Goal: Task Accomplishment & Management: Complete application form

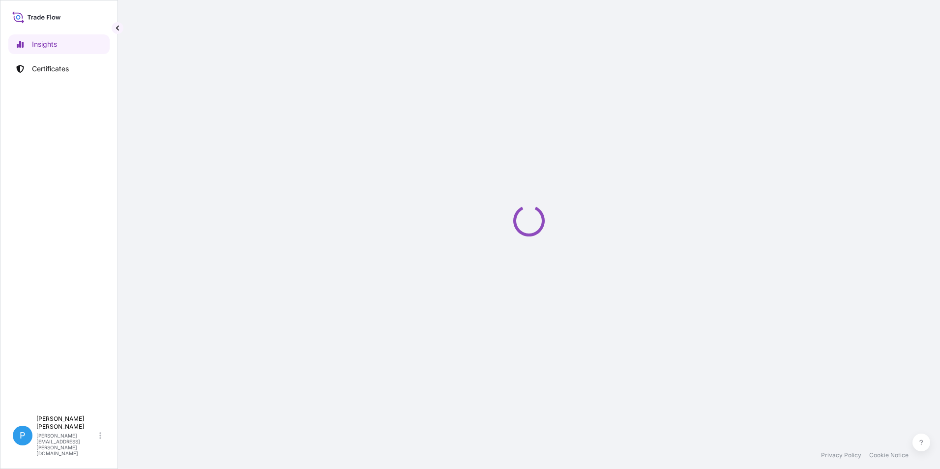
select select "2025"
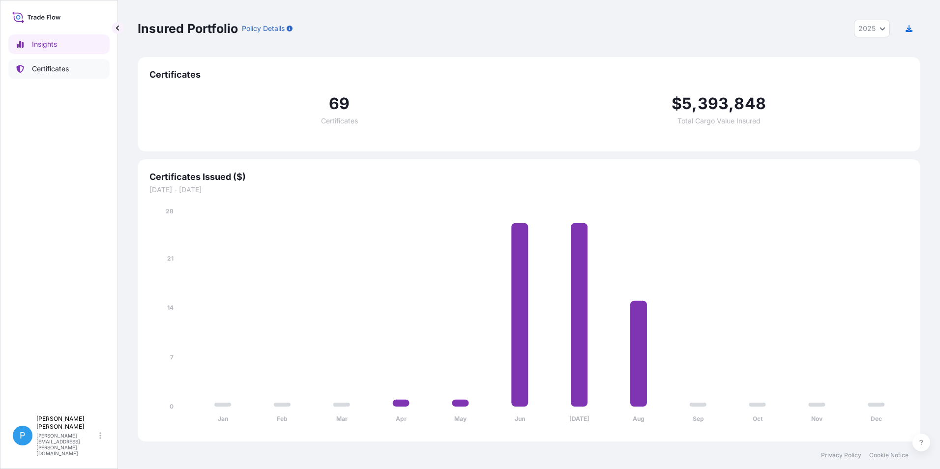
click at [49, 66] on p "Certificates" at bounding box center [50, 69] width 37 height 10
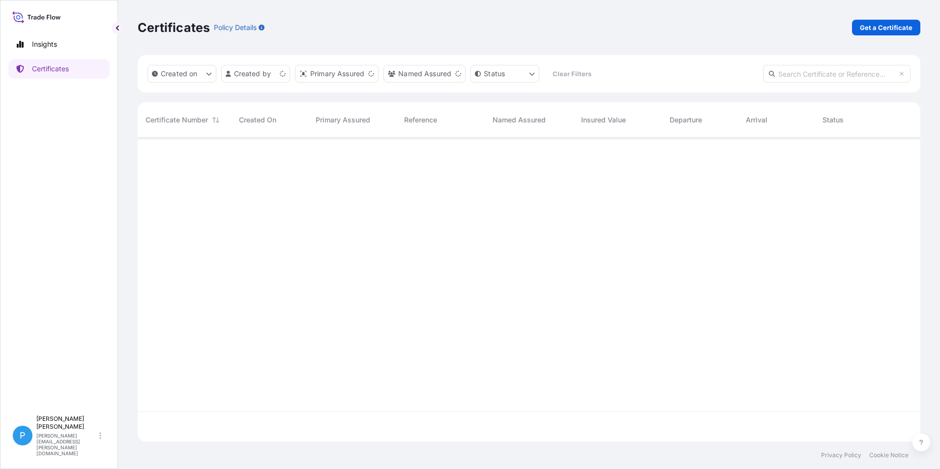
scroll to position [302, 775]
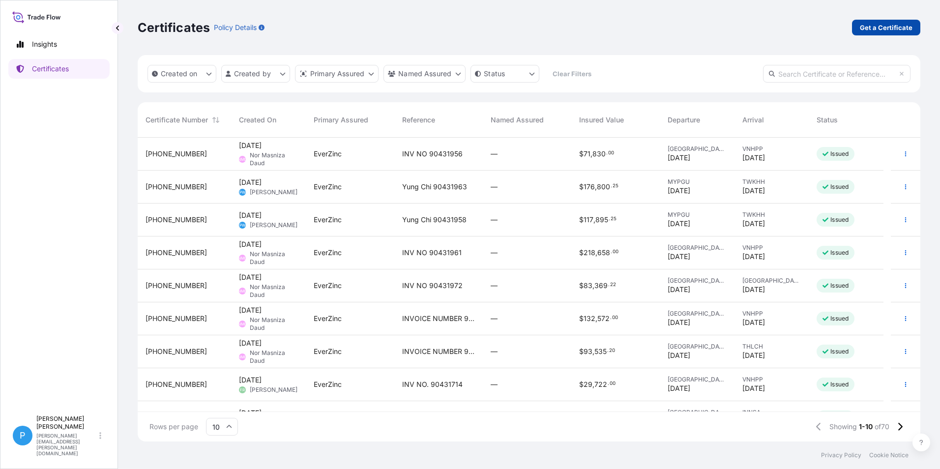
click at [885, 32] on p "Get a Certificate" at bounding box center [886, 28] width 53 height 10
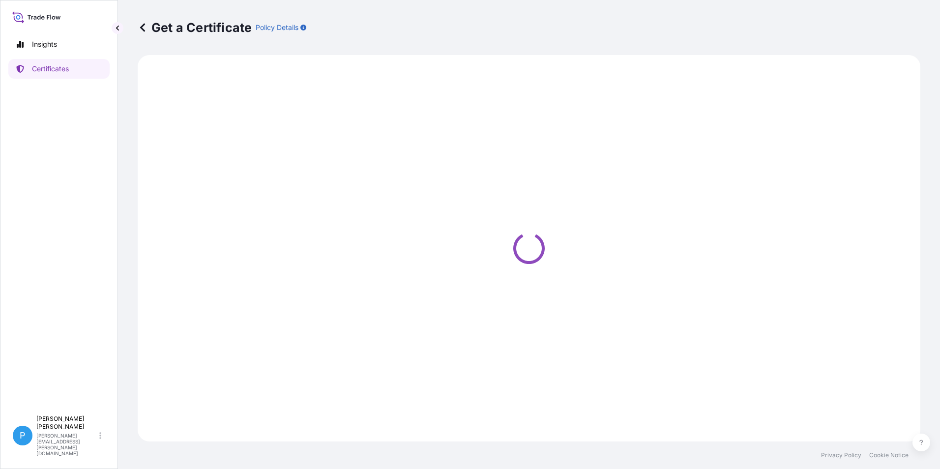
select select "Barge"
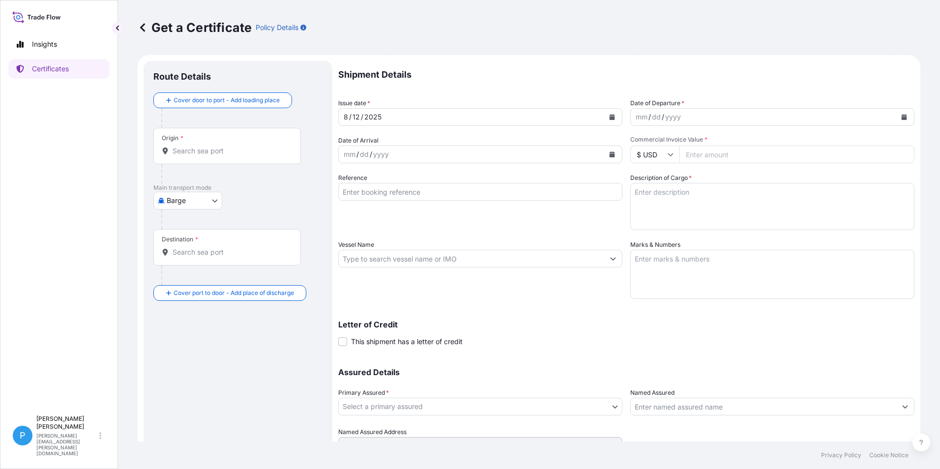
click at [199, 204] on body "Insights Certificates P Perline Wong [EMAIL_ADDRESS][PERSON_NAME][DOMAIN_NAME] …" at bounding box center [470, 234] width 940 height 469
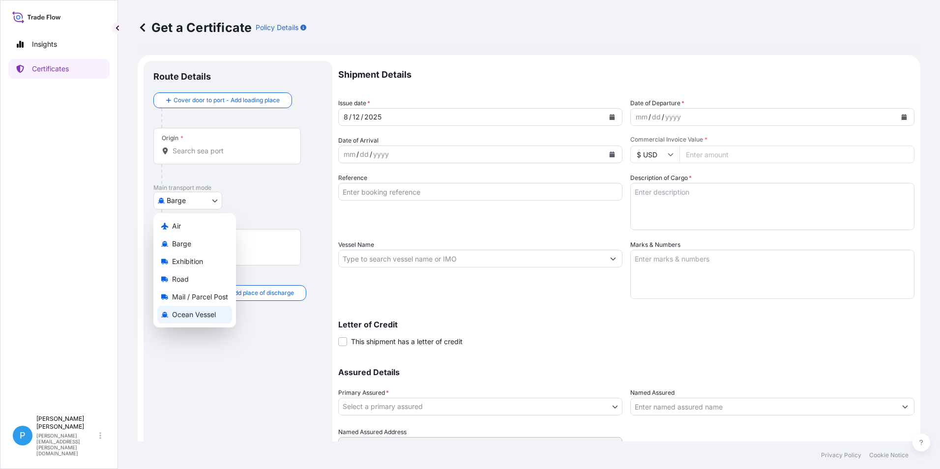
click at [190, 316] on span "Ocean Vessel" at bounding box center [194, 315] width 44 height 10
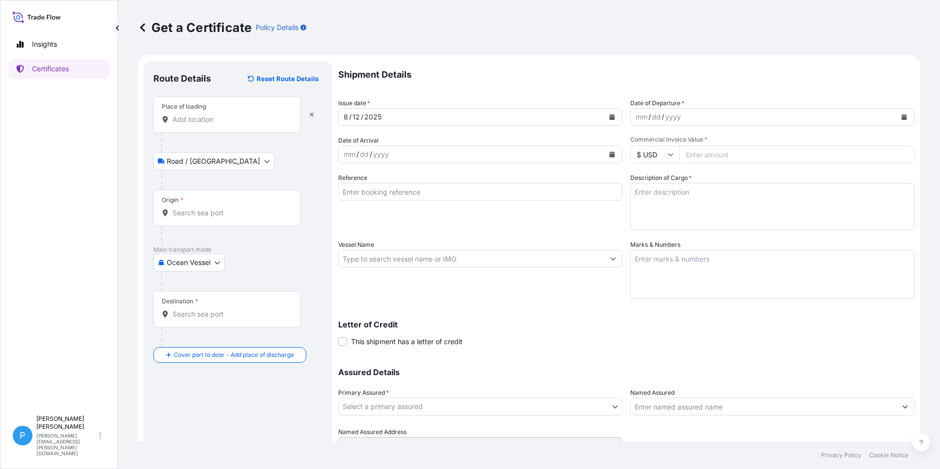
click at [183, 122] on input "Place of loading" at bounding box center [231, 120] width 116 height 10
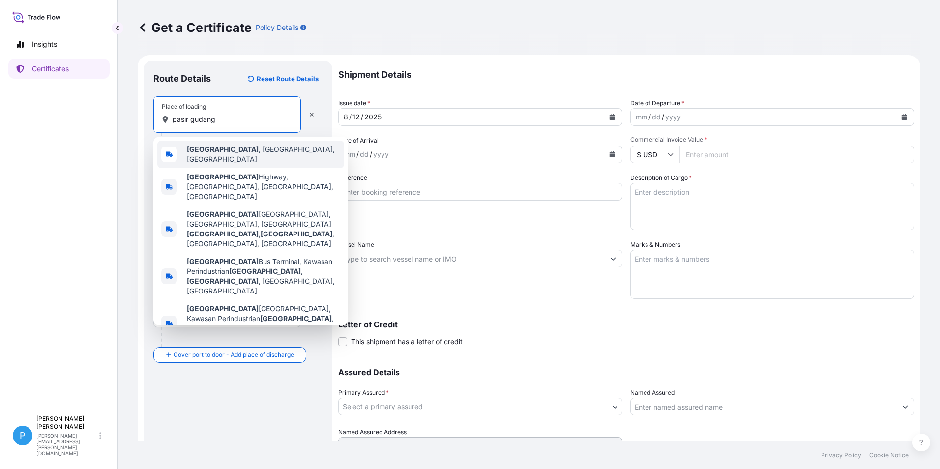
click at [215, 152] on b "[GEOGRAPHIC_DATA]" at bounding box center [223, 149] width 72 height 8
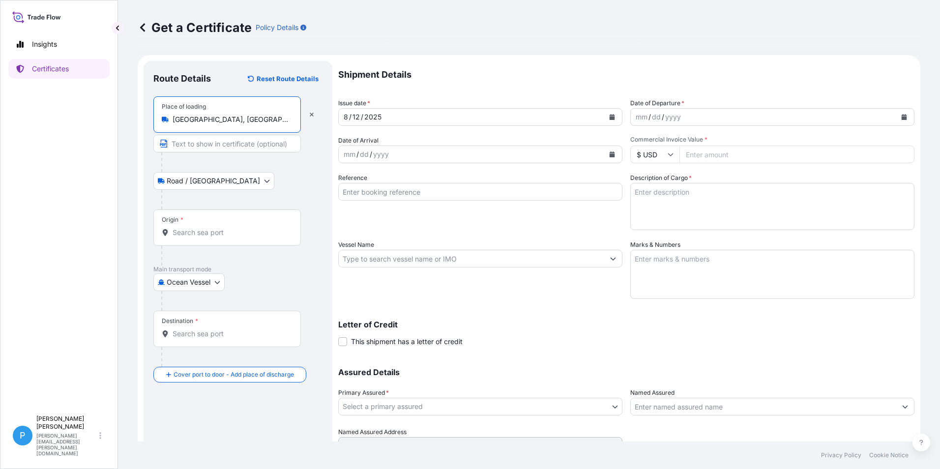
type input "[GEOGRAPHIC_DATA], [GEOGRAPHIC_DATA], [GEOGRAPHIC_DATA]"
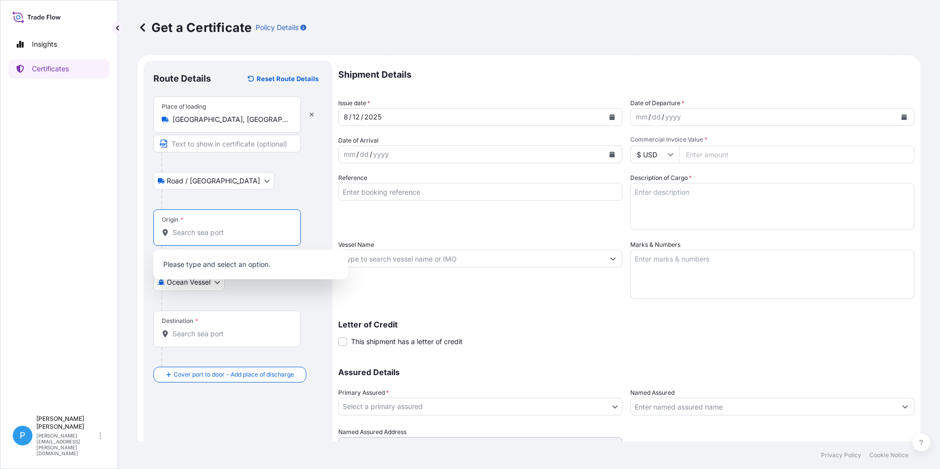
click at [181, 233] on input "Origin *" at bounding box center [231, 233] width 116 height 10
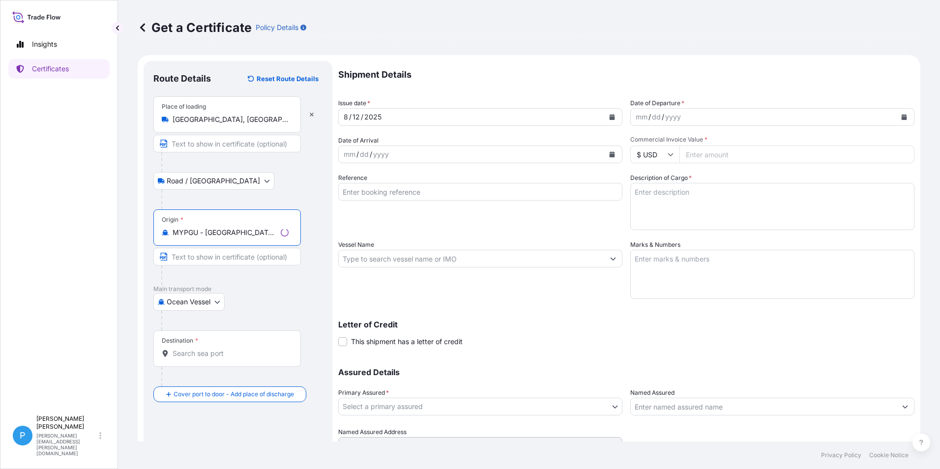
type input "MYPGU - [GEOGRAPHIC_DATA], [GEOGRAPHIC_DATA], [GEOGRAPHIC_DATA]"
click at [188, 353] on input "Destination *" at bounding box center [231, 354] width 116 height 10
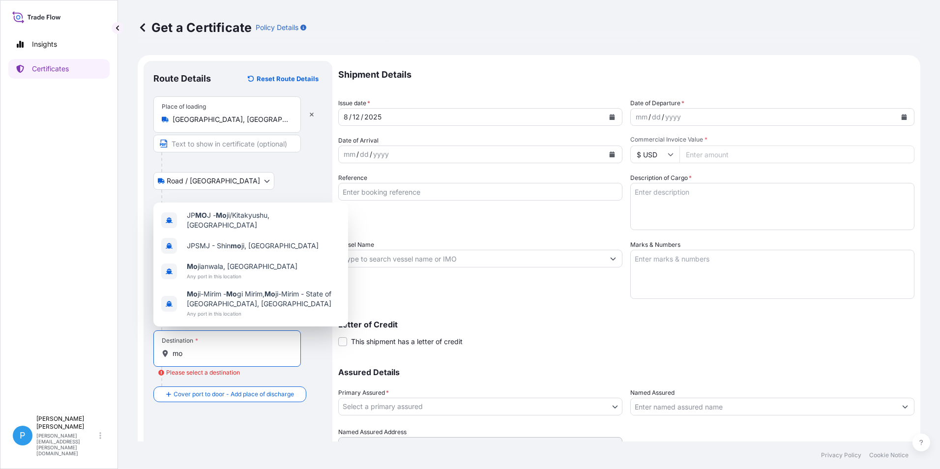
type input "m"
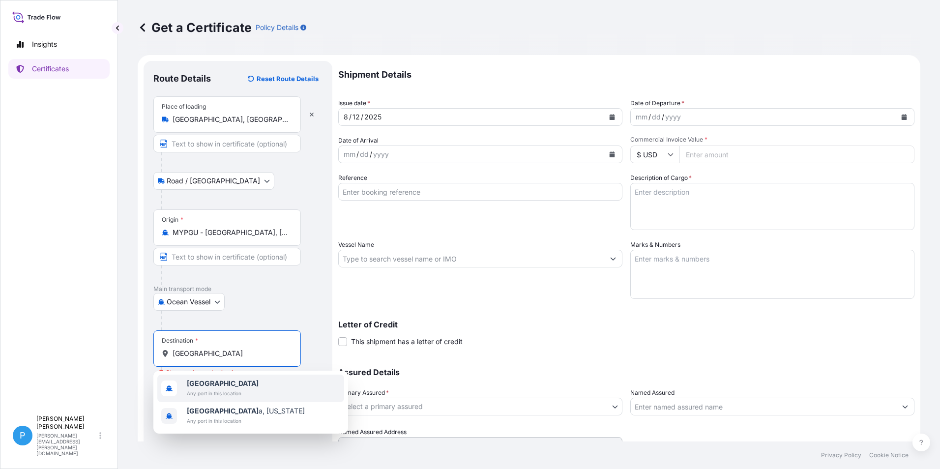
click at [218, 386] on span "[GEOGRAPHIC_DATA]" at bounding box center [223, 384] width 72 height 10
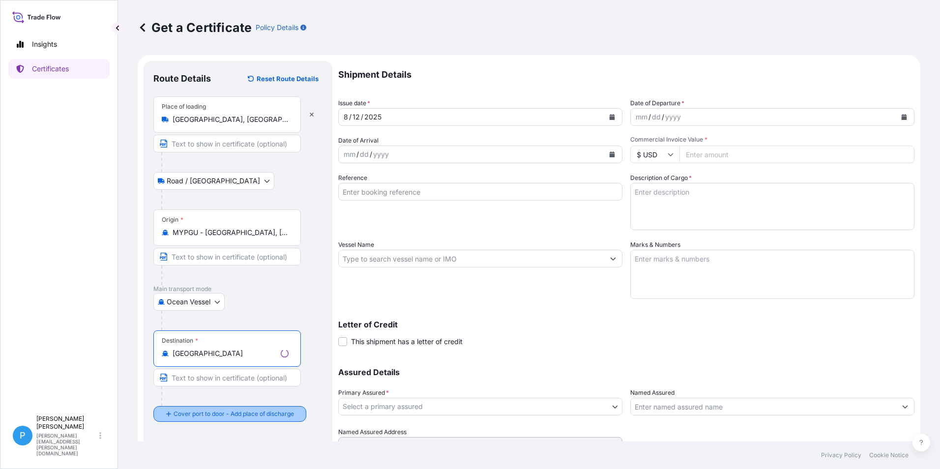
type input "[GEOGRAPHIC_DATA]"
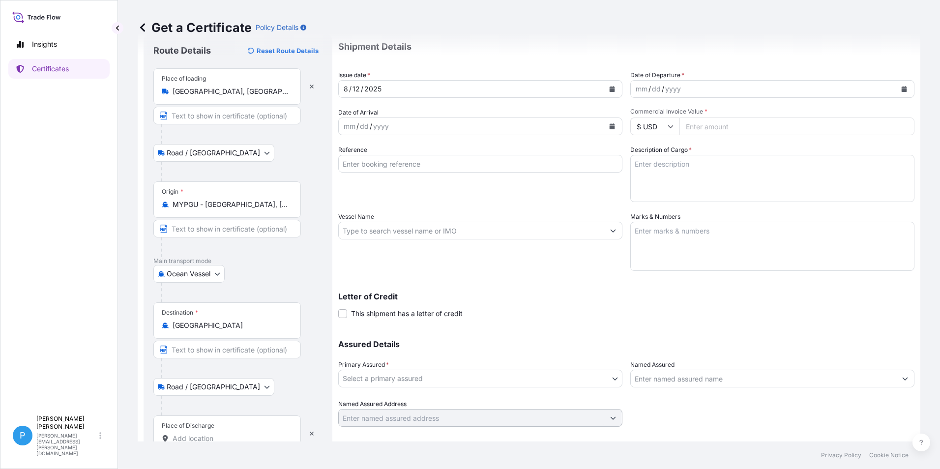
scroll to position [54, 0]
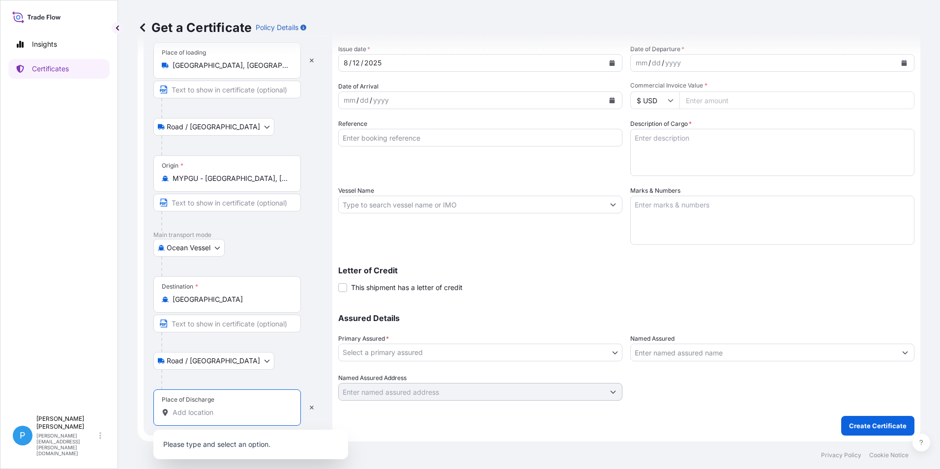
click at [199, 408] on input "Place of Discharge" at bounding box center [231, 413] width 116 height 10
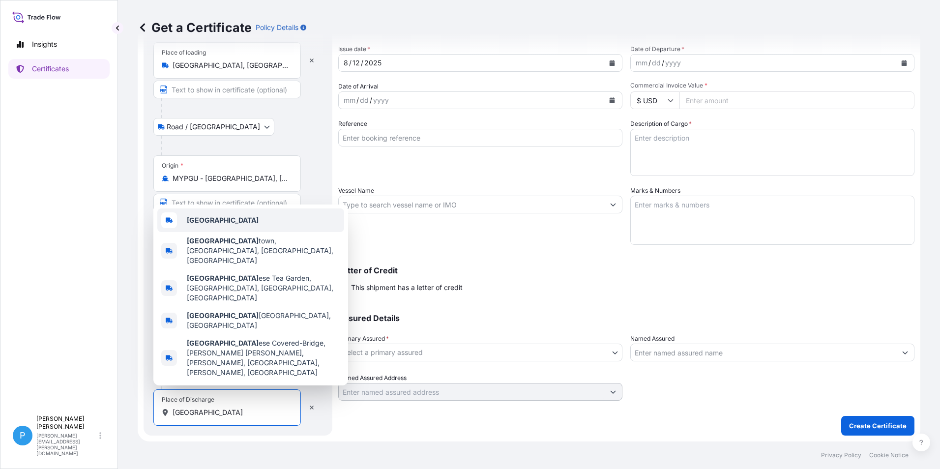
click at [207, 224] on b "[GEOGRAPHIC_DATA]" at bounding box center [223, 220] width 72 height 8
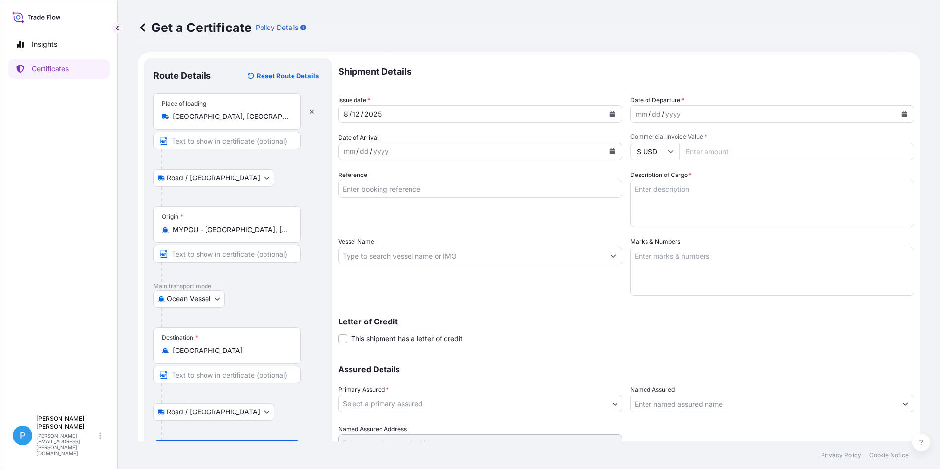
scroll to position [0, 0]
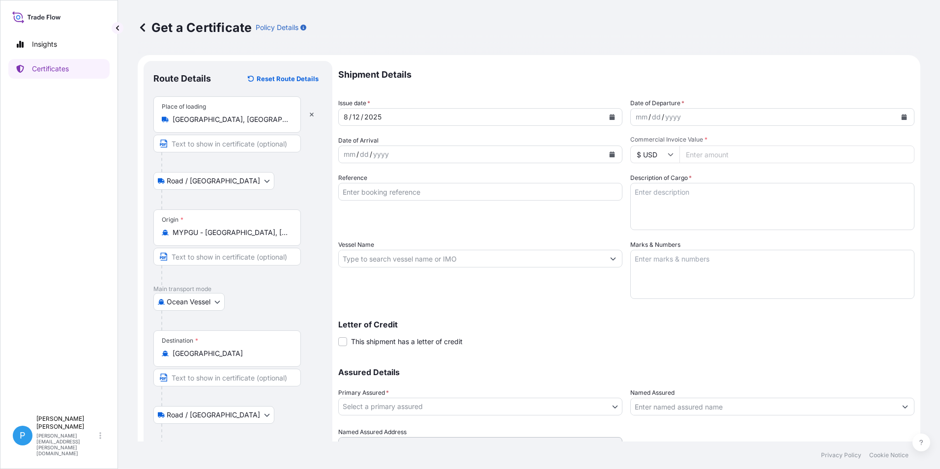
type input "[GEOGRAPHIC_DATA]"
click at [610, 154] on icon "Calendar" at bounding box center [612, 154] width 5 height 6
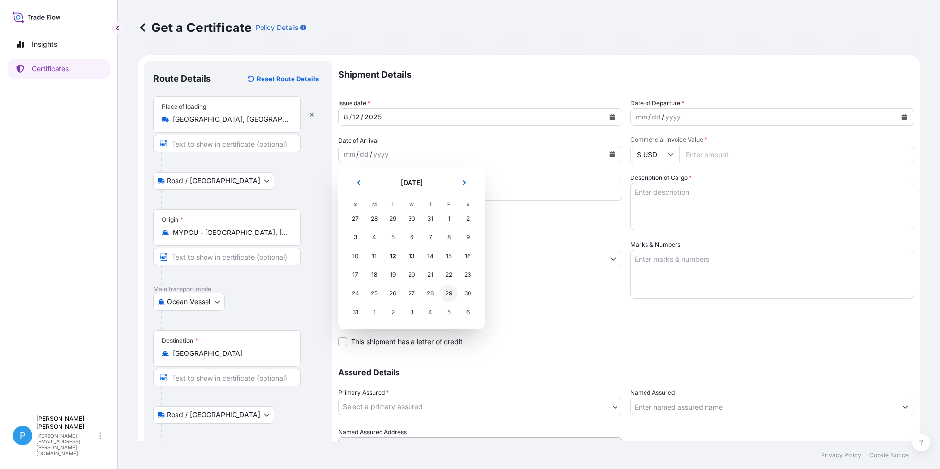
click at [451, 293] on div "29" at bounding box center [449, 294] width 18 height 18
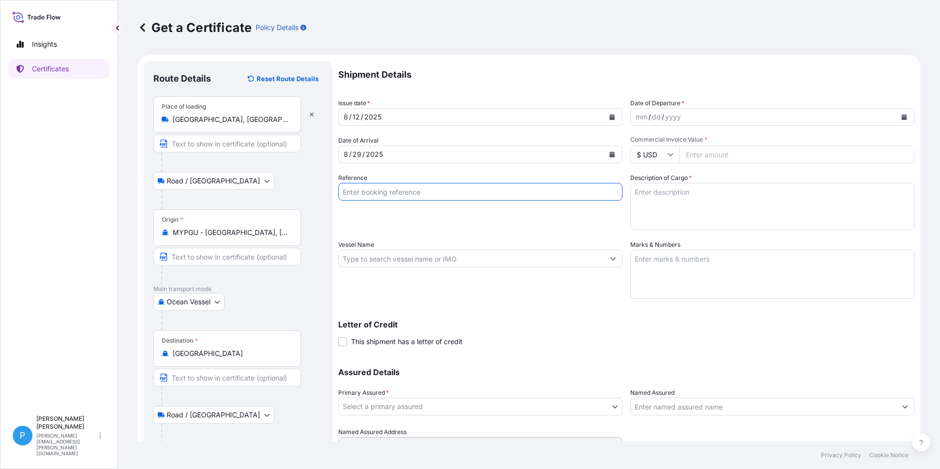
click at [359, 193] on input "Reference" at bounding box center [480, 192] width 284 height 18
type input "UM [GEOGRAPHIC_DATA] M-90432123"
click at [374, 259] on input "Vessel Name" at bounding box center [471, 259] width 265 height 18
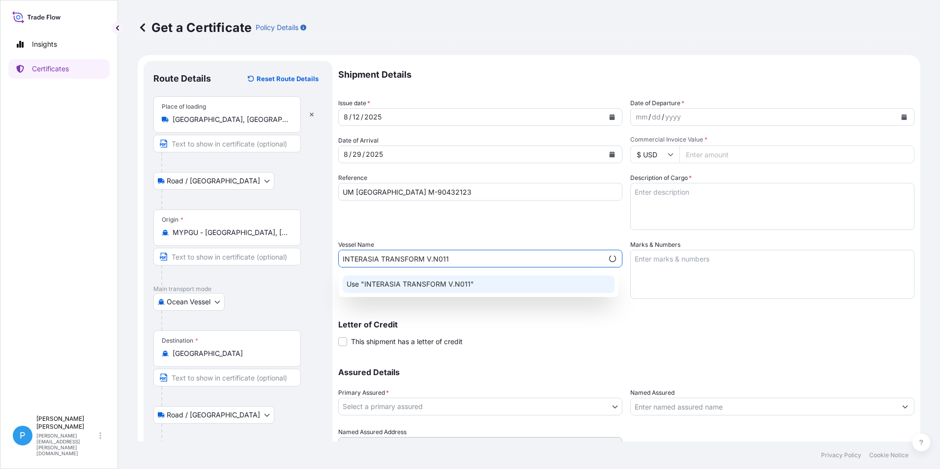
click at [409, 286] on p "Use "INTERASIA TRANSFORM V.N011"" at bounding box center [410, 284] width 127 height 10
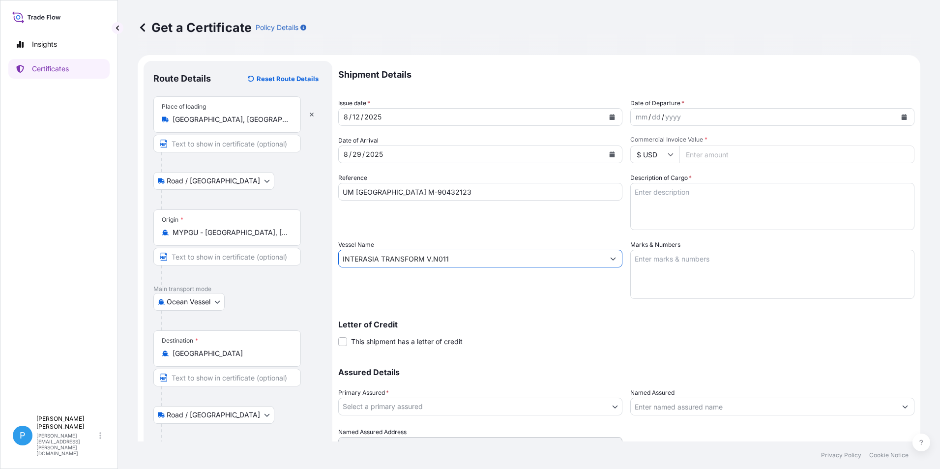
type input "INTERASIA TRANSFORM V.N011"
click at [902, 118] on icon "Calendar" at bounding box center [904, 117] width 5 height 6
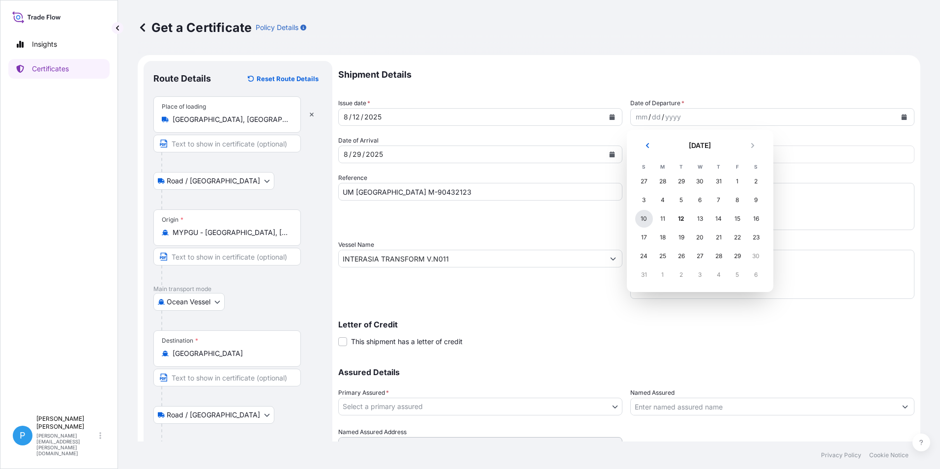
click at [638, 216] on div "10" at bounding box center [644, 219] width 18 height 18
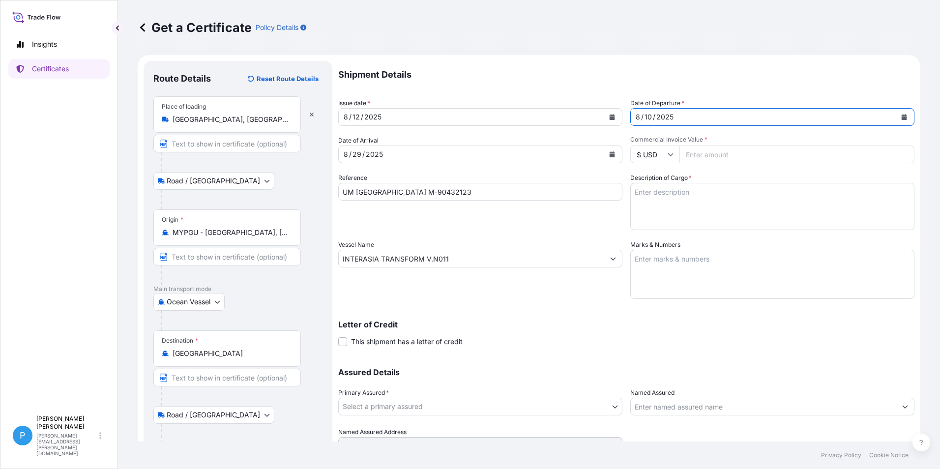
click at [700, 154] on input "Commercial Invoice Value *" at bounding box center [796, 155] width 235 height 18
type input "83012.40"
click at [656, 255] on textarea "Marks & Numbers" at bounding box center [772, 274] width 284 height 49
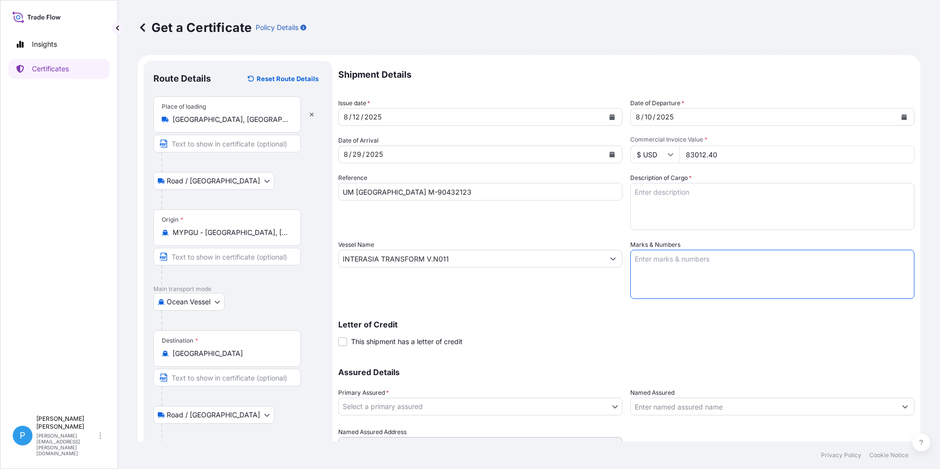
paste textarea "UMICORE JAPAN KK"
paste textarea "PO/NO .: M-[DATE] MOJI"
type textarea "UMICORE JAPAN KK PO/NO .: M-[DATE] MOJI"
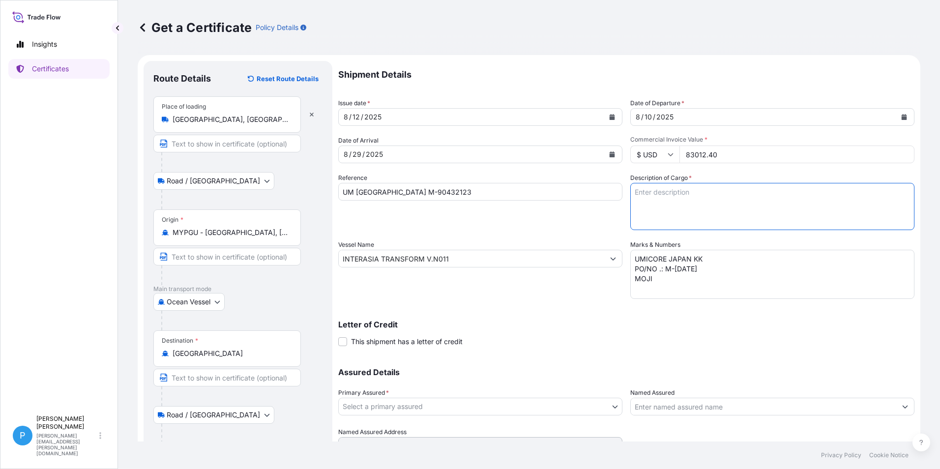
click at [671, 196] on textarea "Description of Cargo *" at bounding box center [772, 206] width 284 height 47
paste textarea "ZINC METAL PIGMENT STANDARD 7 EP 24 BAGS X 1000 KG 12 PALLETS GROSS WEIGHT : 24…"
type textarea "ZINC METAL PIGMENT STANDARD 7 EP 24 BAGS X 1000 KG 12 PALLETS GROSS WEIGHT : 24…"
click at [375, 403] on body "Insights Certificates P Perline Wong [EMAIL_ADDRESS][PERSON_NAME][DOMAIN_NAME] …" at bounding box center [470, 234] width 940 height 469
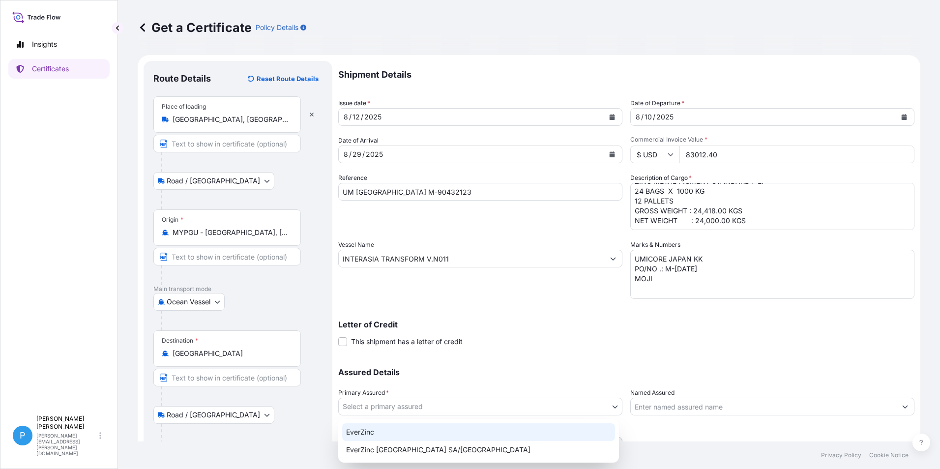
click at [362, 430] on div "EverZinc" at bounding box center [478, 432] width 273 height 18
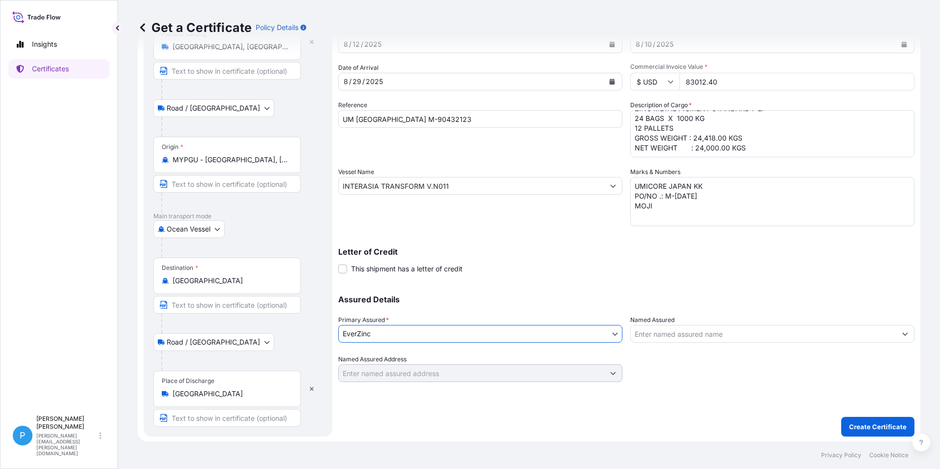
scroll to position [74, 0]
click at [872, 422] on p "Create Certificate" at bounding box center [878, 426] width 58 height 10
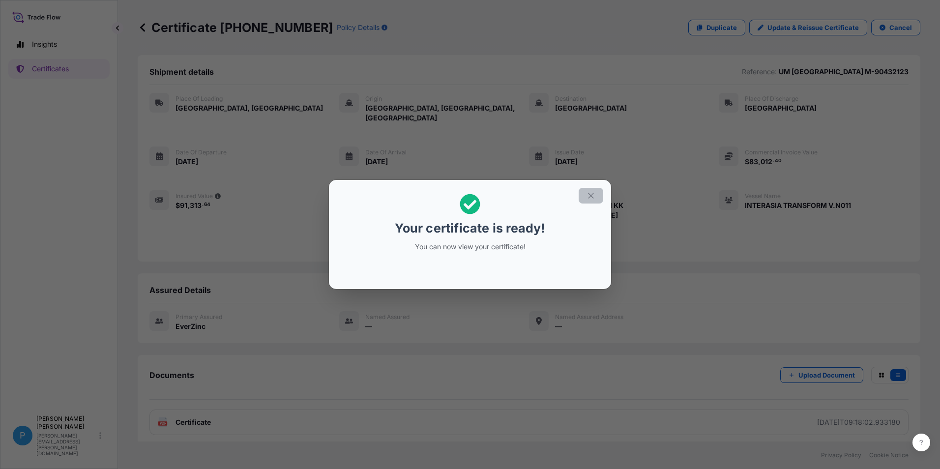
click at [591, 194] on icon "button" at bounding box center [590, 195] width 9 height 9
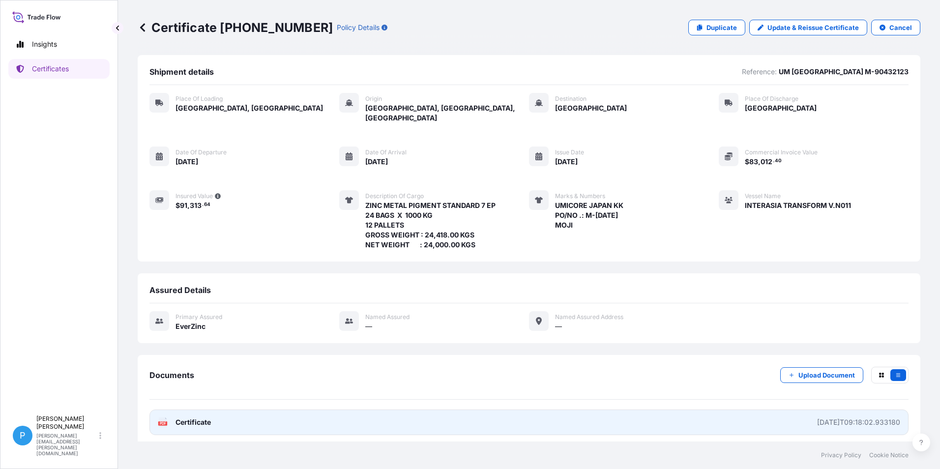
click at [193, 417] on link "PDF Certificate [DATE]T09:18:02.933180" at bounding box center [528, 422] width 759 height 26
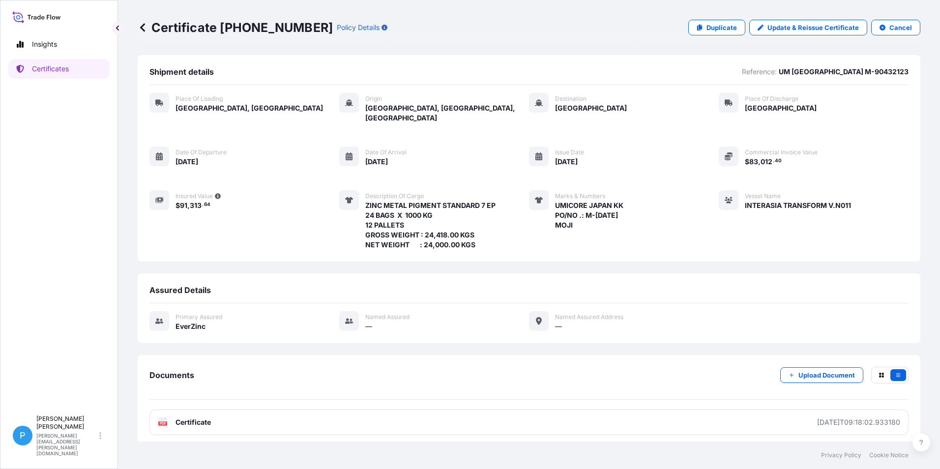
click at [141, 28] on icon at bounding box center [142, 27] width 5 height 8
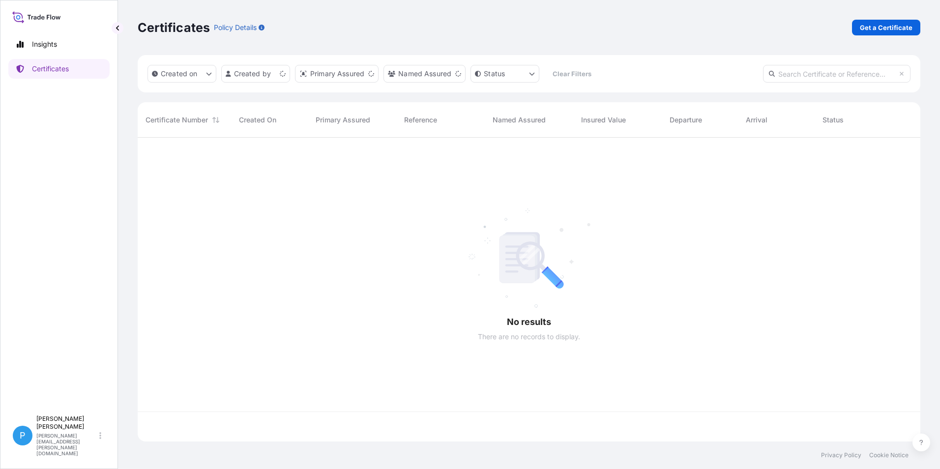
scroll to position [302, 775]
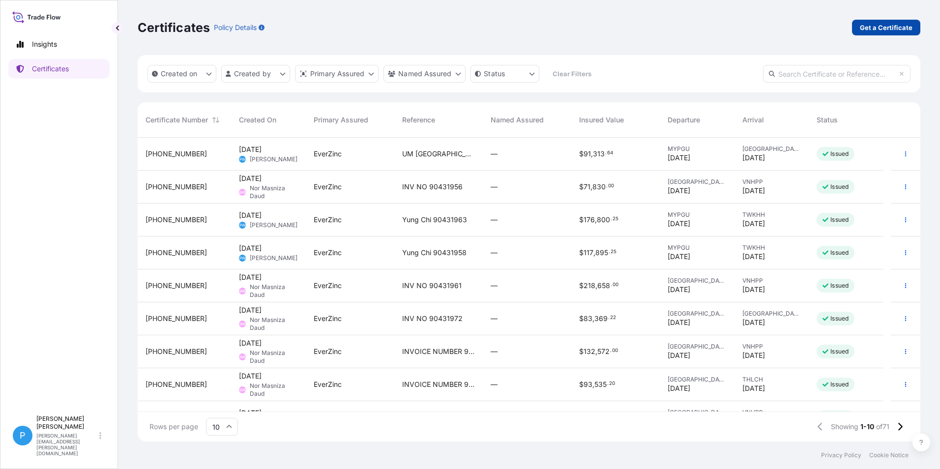
click at [876, 24] on p "Get a Certificate" at bounding box center [886, 28] width 53 height 10
select select "Barge"
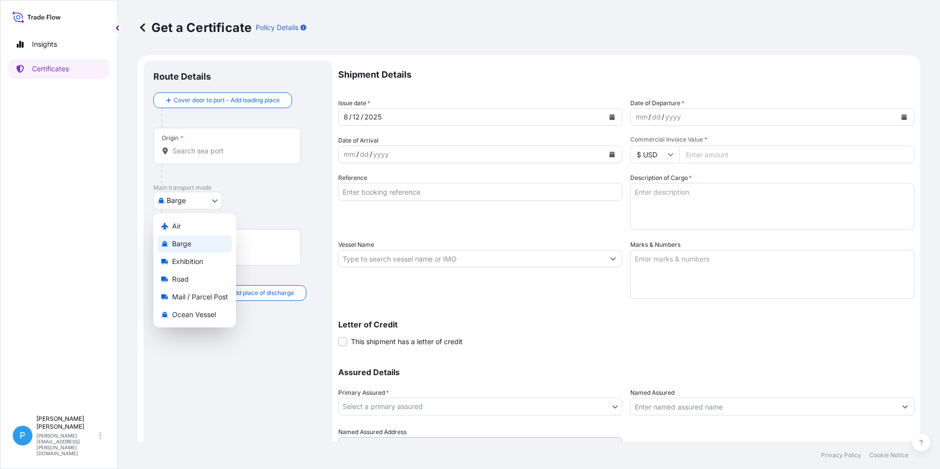
click at [188, 203] on body "Insights Certificates P Perline Wong [EMAIL_ADDRESS][PERSON_NAME][DOMAIN_NAME] …" at bounding box center [470, 234] width 940 height 469
click at [184, 318] on span "Ocean Vessel" at bounding box center [194, 315] width 44 height 10
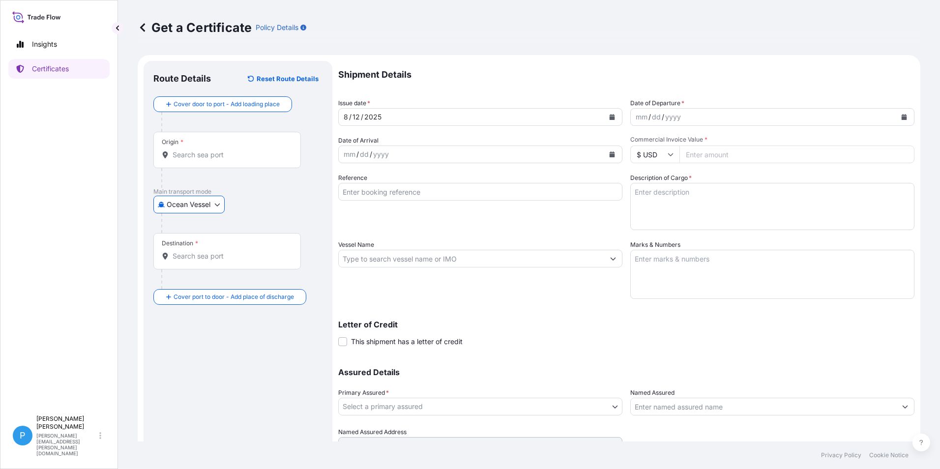
click at [185, 157] on input "Origin *" at bounding box center [231, 155] width 116 height 10
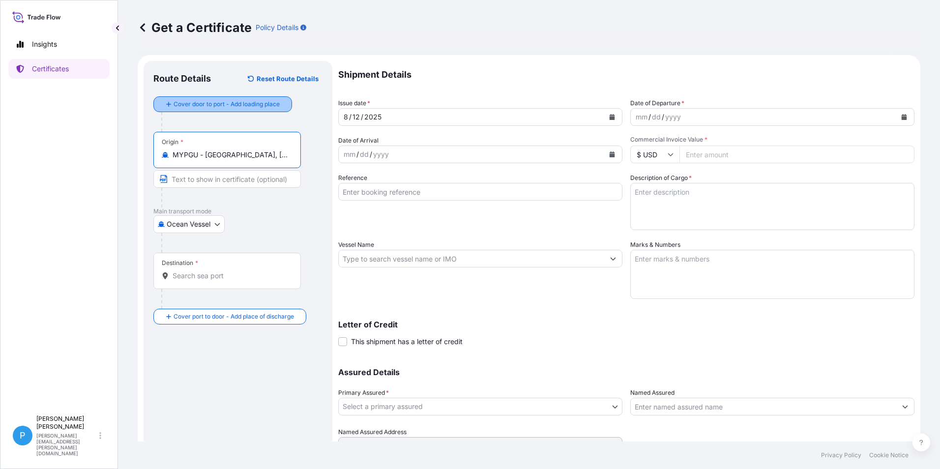
type input "MYPGU - [GEOGRAPHIC_DATA], [GEOGRAPHIC_DATA], [GEOGRAPHIC_DATA]"
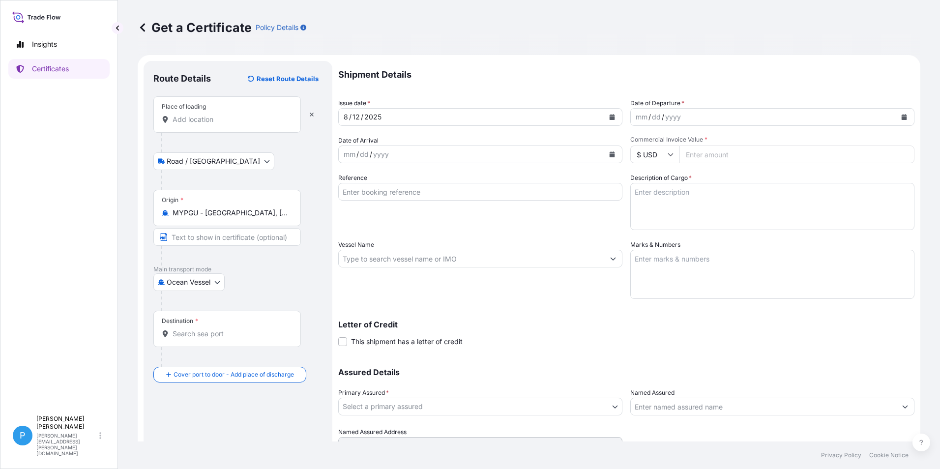
click at [207, 127] on div "Place of loading" at bounding box center [226, 114] width 147 height 36
click at [207, 124] on input "Place of loading" at bounding box center [231, 120] width 116 height 10
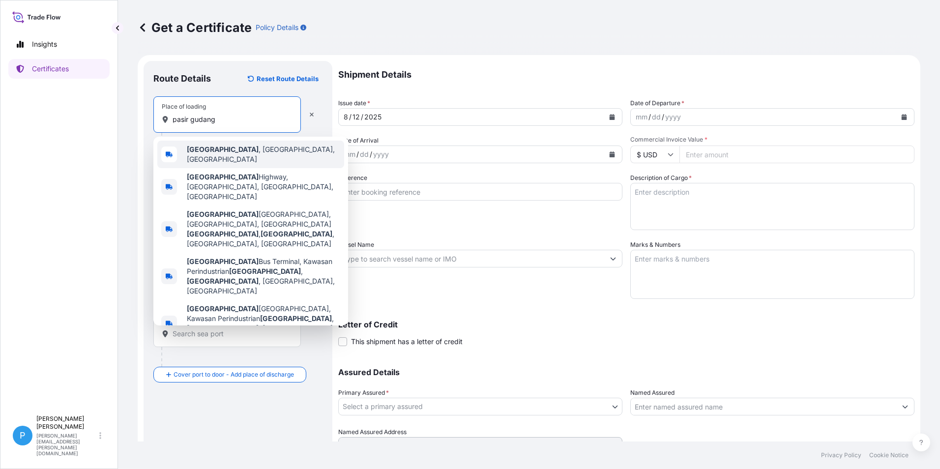
click at [217, 149] on b "[GEOGRAPHIC_DATA]" at bounding box center [223, 149] width 72 height 8
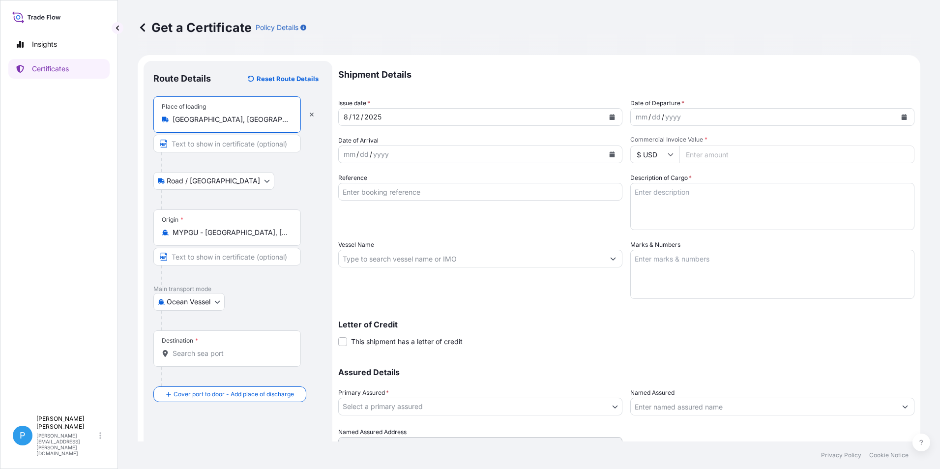
type input "[GEOGRAPHIC_DATA], [GEOGRAPHIC_DATA], [GEOGRAPHIC_DATA]"
click at [178, 352] on input "Destination *" at bounding box center [231, 354] width 116 height 10
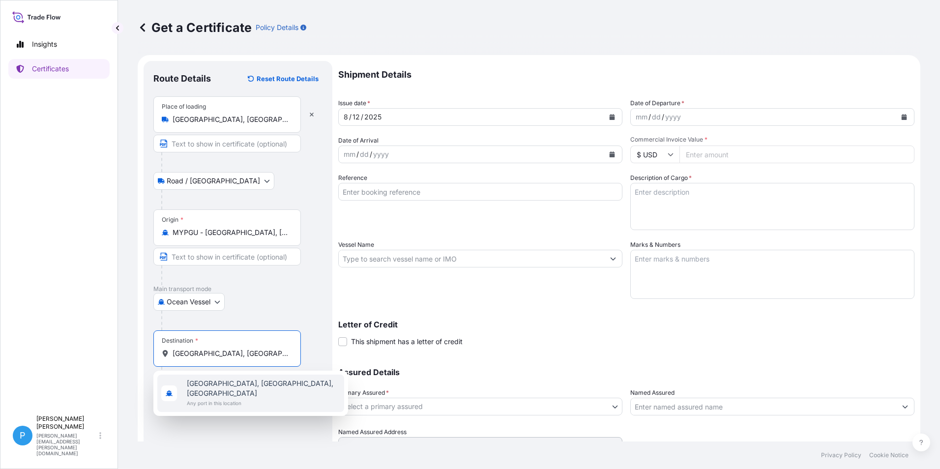
click at [248, 387] on span "[GEOGRAPHIC_DATA], [GEOGRAPHIC_DATA], [GEOGRAPHIC_DATA]" at bounding box center [263, 389] width 153 height 20
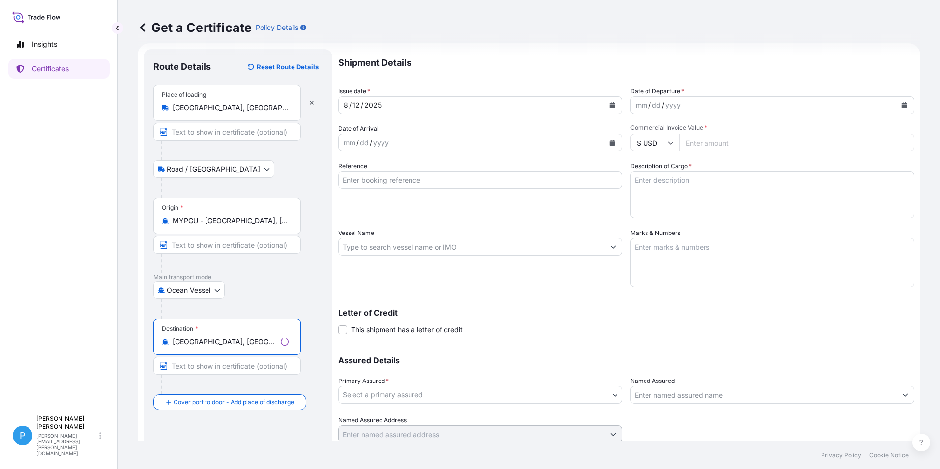
scroll to position [47, 0]
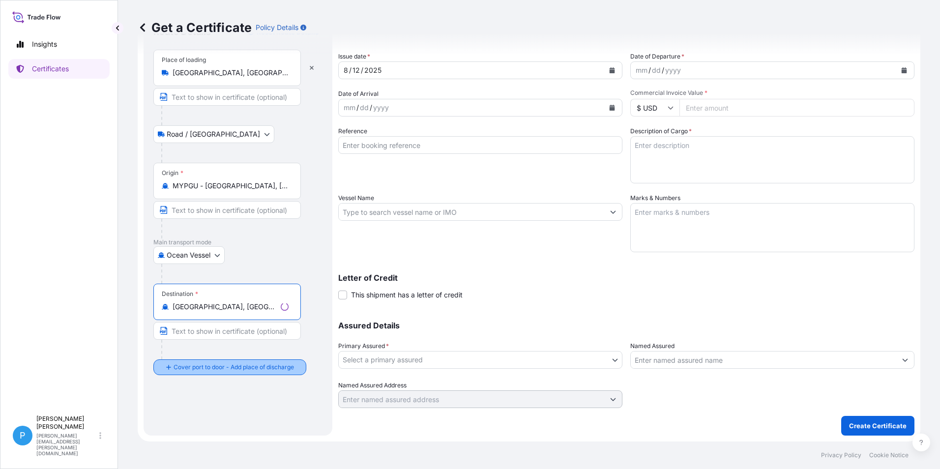
type input "[GEOGRAPHIC_DATA], [GEOGRAPHIC_DATA], [GEOGRAPHIC_DATA]"
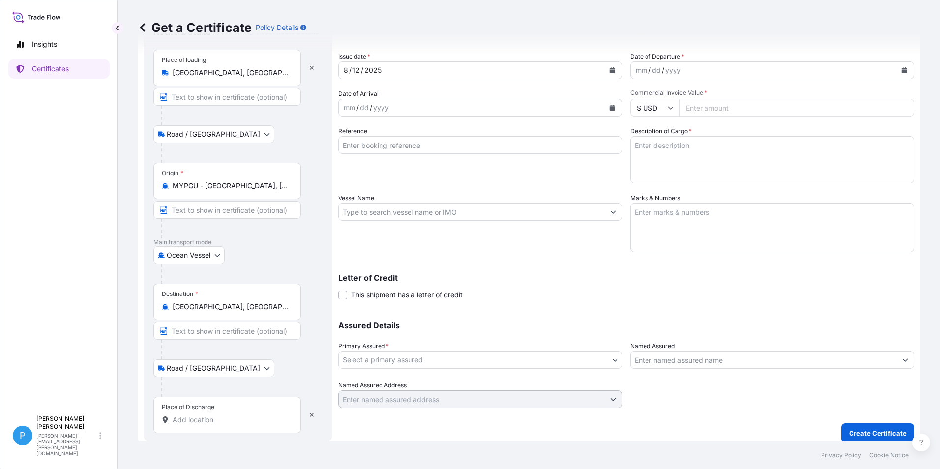
click at [192, 412] on div "Place of Discharge" at bounding box center [226, 415] width 147 height 36
click at [192, 415] on input "Place of Discharge" at bounding box center [231, 420] width 116 height 10
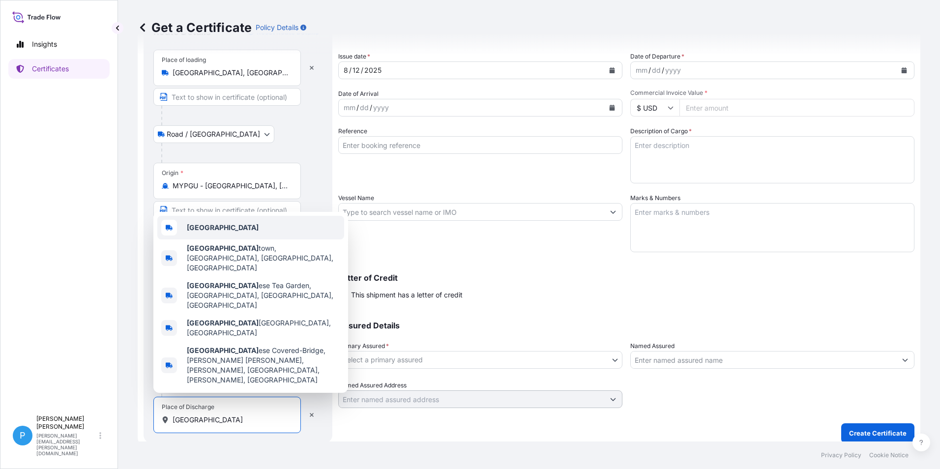
click at [209, 239] on div "[GEOGRAPHIC_DATA]" at bounding box center [250, 228] width 187 height 24
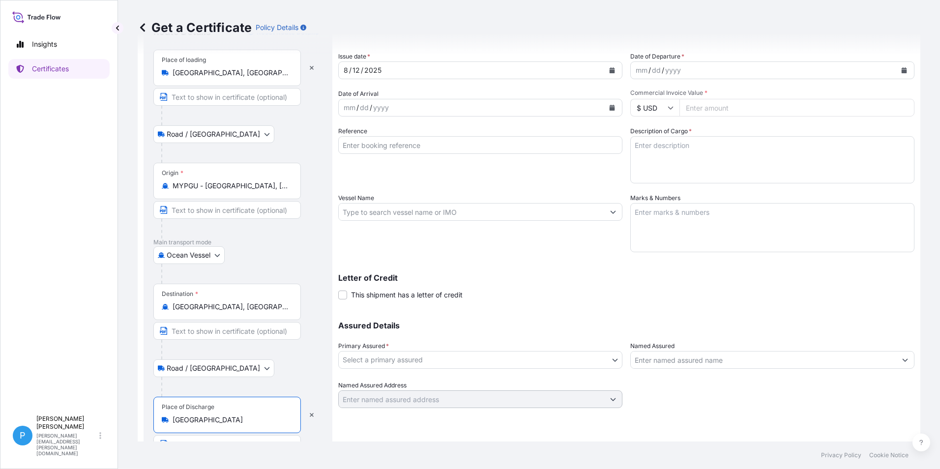
type input "[GEOGRAPHIC_DATA]"
click at [610, 109] on icon "Calendar" at bounding box center [612, 108] width 5 height 6
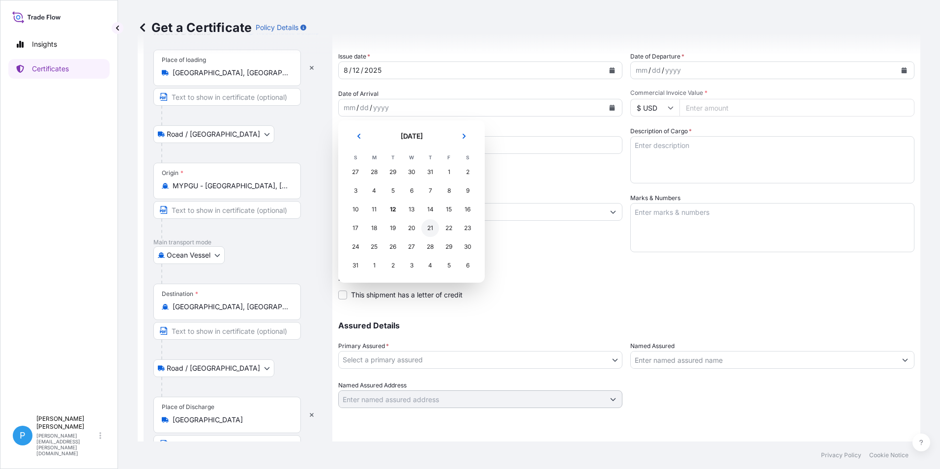
click at [430, 227] on div "21" at bounding box center [430, 228] width 18 height 18
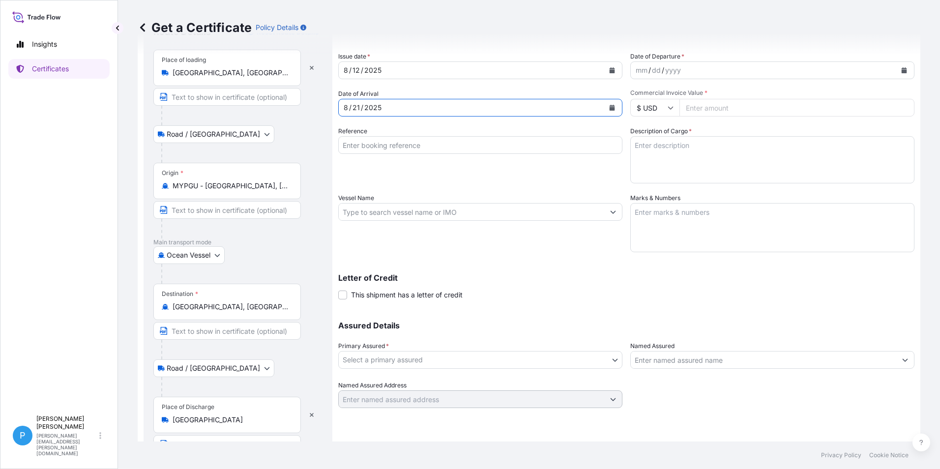
click at [359, 146] on input "Reference" at bounding box center [480, 145] width 284 height 18
type input "UM [GEOGRAPHIC_DATA] D-90432125"
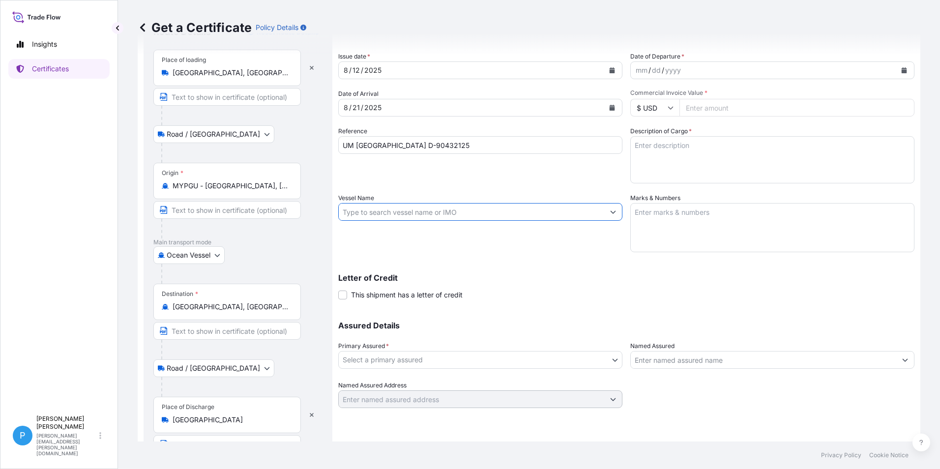
click at [404, 214] on input "Vessel Name" at bounding box center [471, 212] width 265 height 18
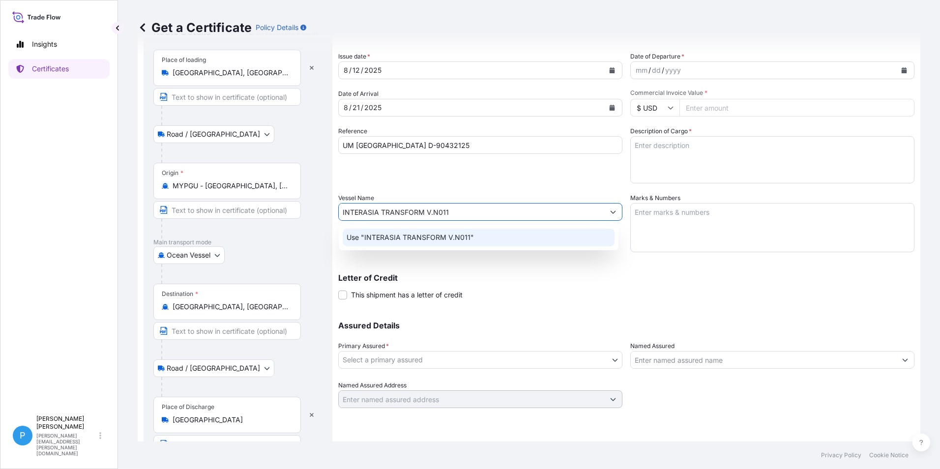
click at [440, 242] on div "Use "INTERASIA TRANSFORM V.N011"" at bounding box center [479, 238] width 272 height 18
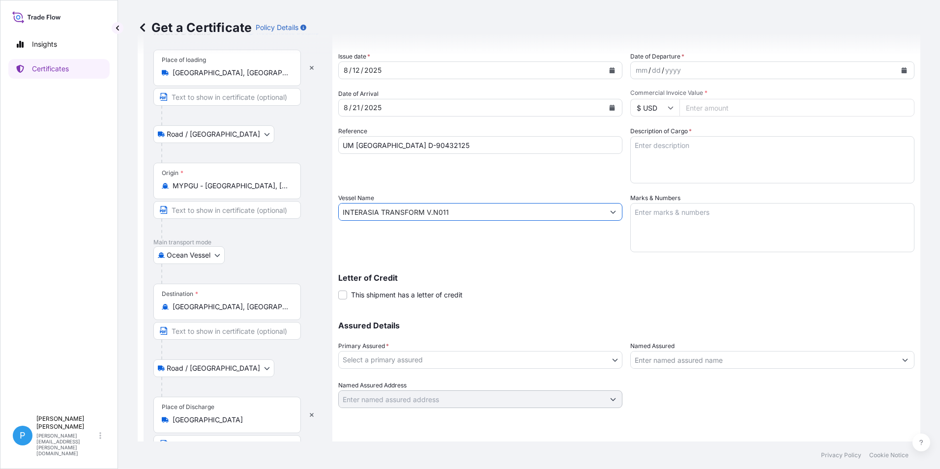
type input "INTERASIA TRANSFORM V.N011"
click at [902, 71] on icon "Calendar" at bounding box center [904, 70] width 5 height 6
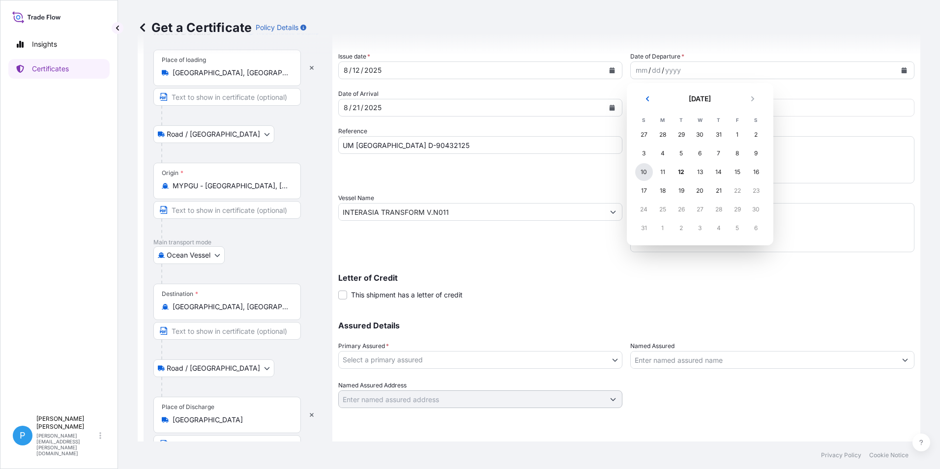
click at [643, 171] on div "10" at bounding box center [644, 172] width 18 height 18
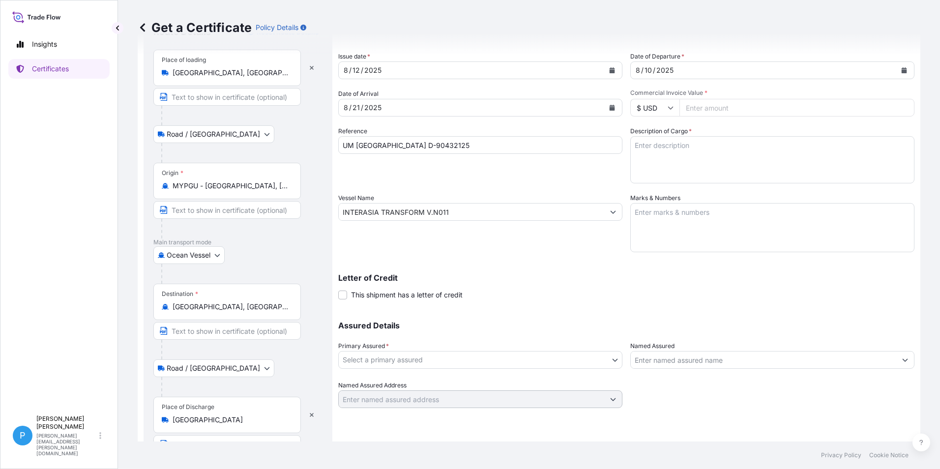
click at [701, 107] on input "Commercial Invoice Value *" at bounding box center [796, 108] width 235 height 18
type input "116480.60"
click at [653, 217] on textarea "Marks & Numbers" at bounding box center [772, 227] width 284 height 49
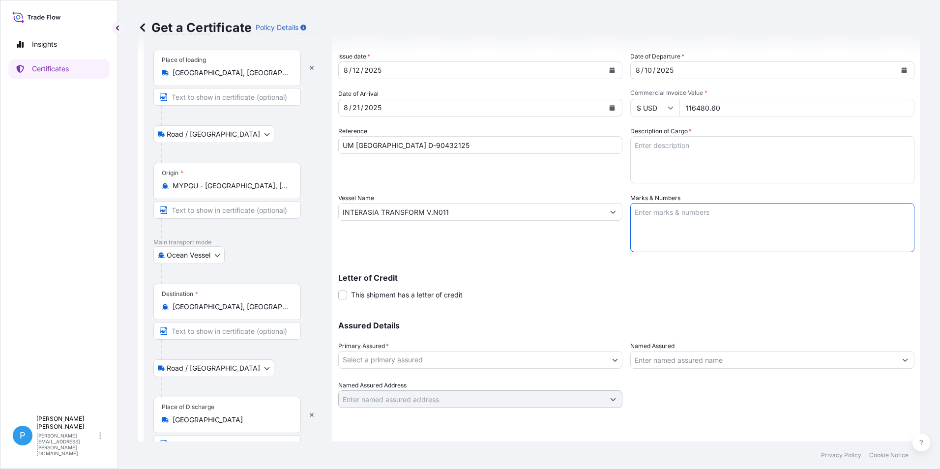
paste textarea "UMICORE JAPAN KK"
paste textarea "PO/NO .: D-[DATE] [GEOGRAPHIC_DATA]"
type textarea "UMICORE JAPAN KK PO/NO .: D-[DATE] [GEOGRAPHIC_DATA]"
click at [668, 140] on textarea "Description of Cargo *" at bounding box center [772, 159] width 284 height 47
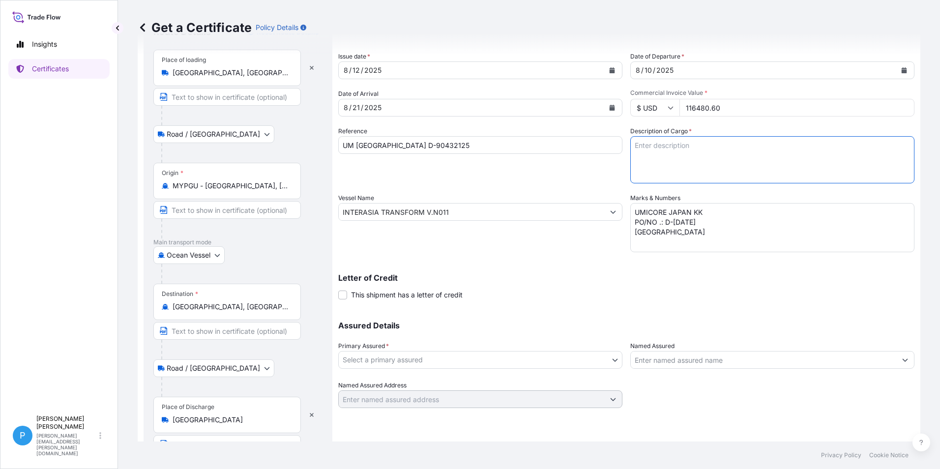
paste textarea "ZINC METAL PIGMENT - STANDARD 5 EP 68 BAGS X 500 KG 20 PALLETS GROSS WEIGHT : 3…"
type textarea "ZINC METAL PIGMENT - STANDARD 5 EP 68 BAGS X 500 KG 20 PALLETS GROSS WEIGHT : 3…"
click at [377, 363] on body "Insights Certificates P Perline Wong [EMAIL_ADDRESS][PERSON_NAME][DOMAIN_NAME] …" at bounding box center [470, 234] width 940 height 469
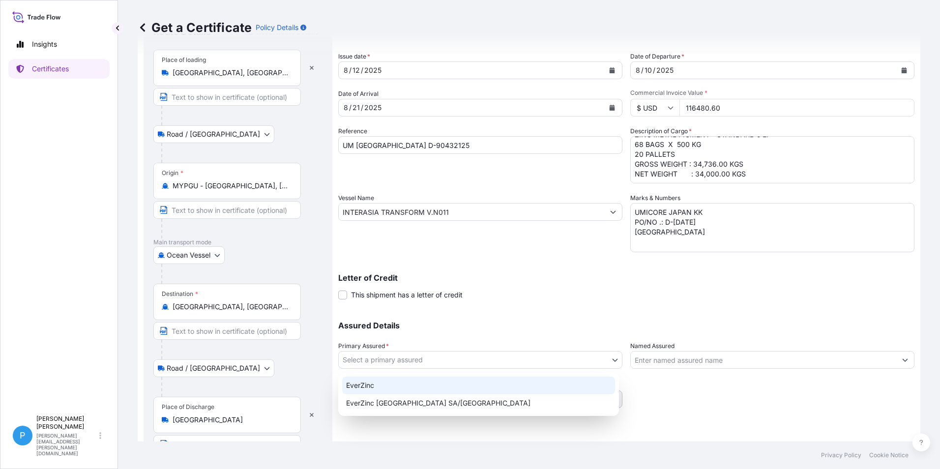
click at [374, 382] on div "EverZinc" at bounding box center [478, 386] width 273 height 18
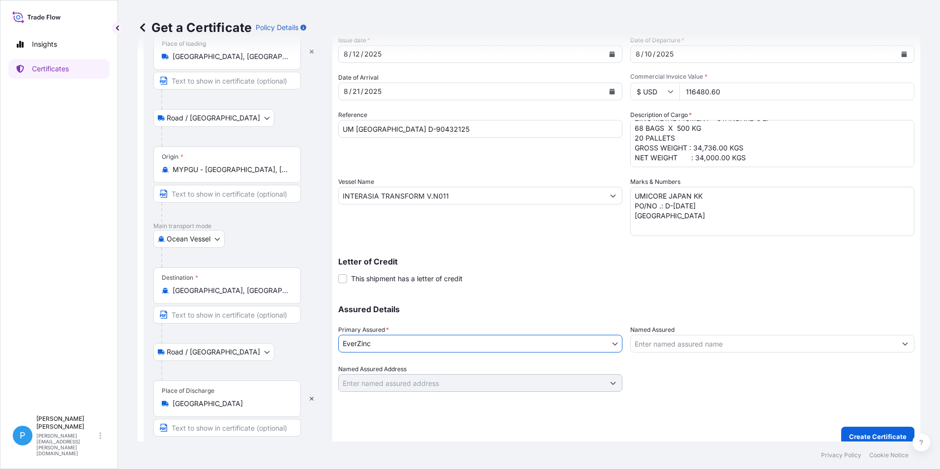
scroll to position [74, 0]
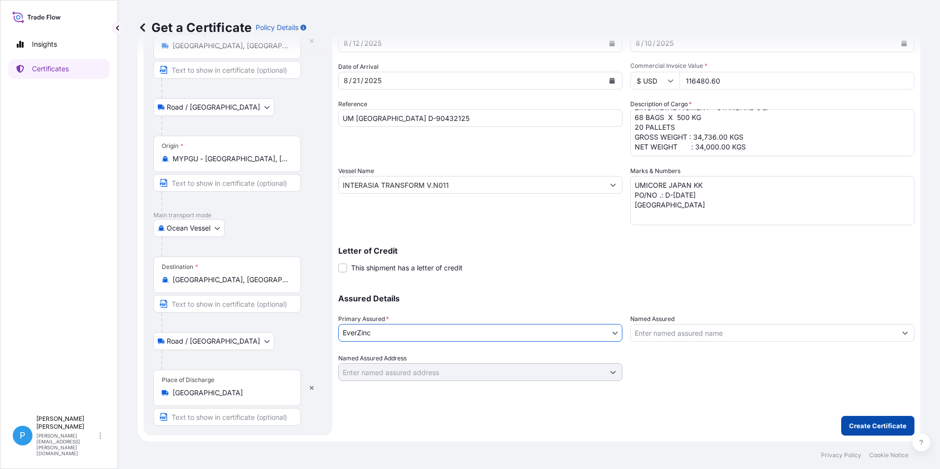
click at [865, 423] on p "Create Certificate" at bounding box center [878, 426] width 58 height 10
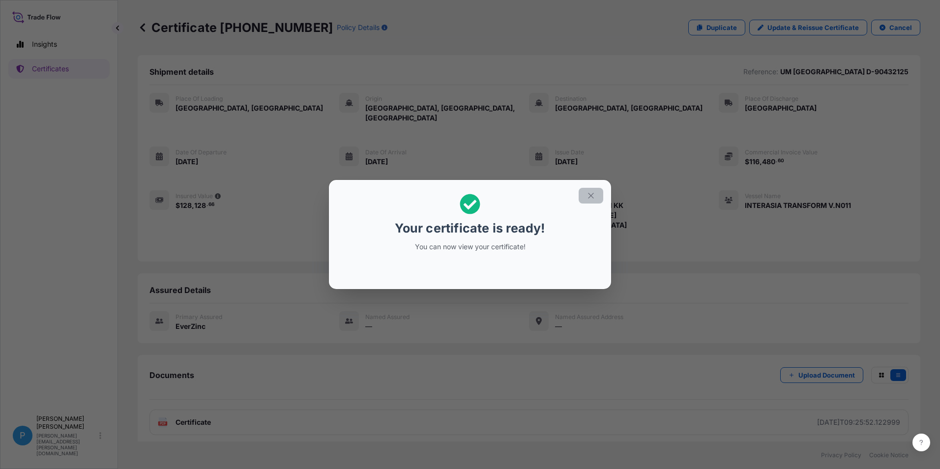
click at [589, 198] on icon "button" at bounding box center [590, 195] width 9 height 9
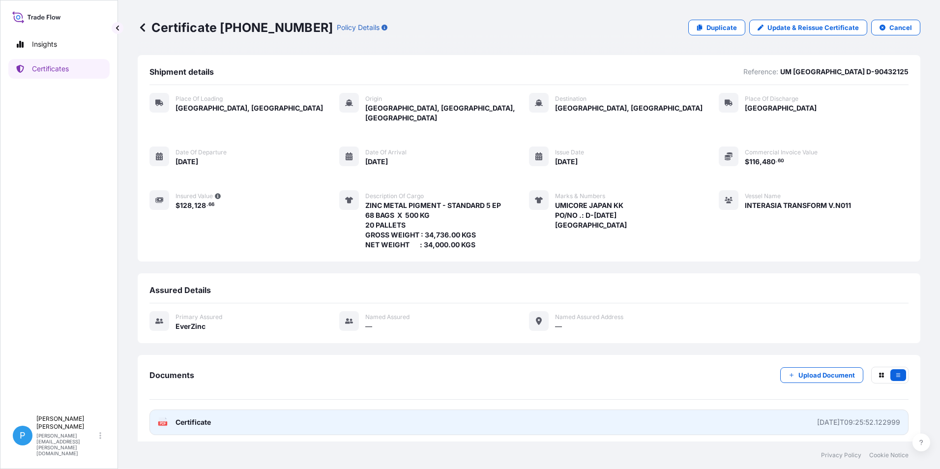
click at [182, 417] on span "Certificate" at bounding box center [192, 422] width 35 height 10
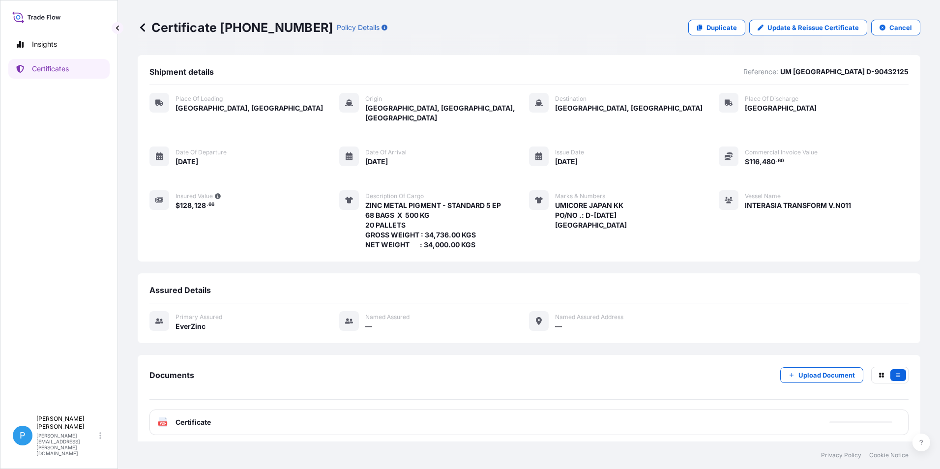
click at [146, 30] on icon at bounding box center [143, 28] width 10 height 10
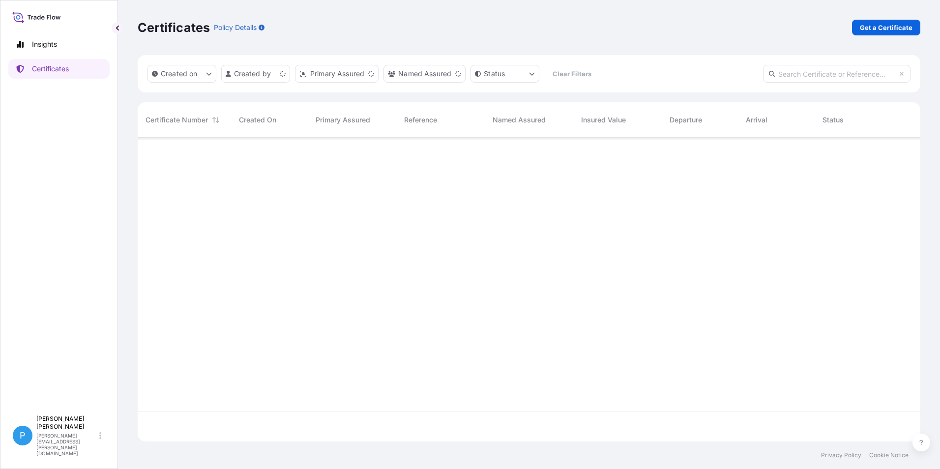
scroll to position [302, 775]
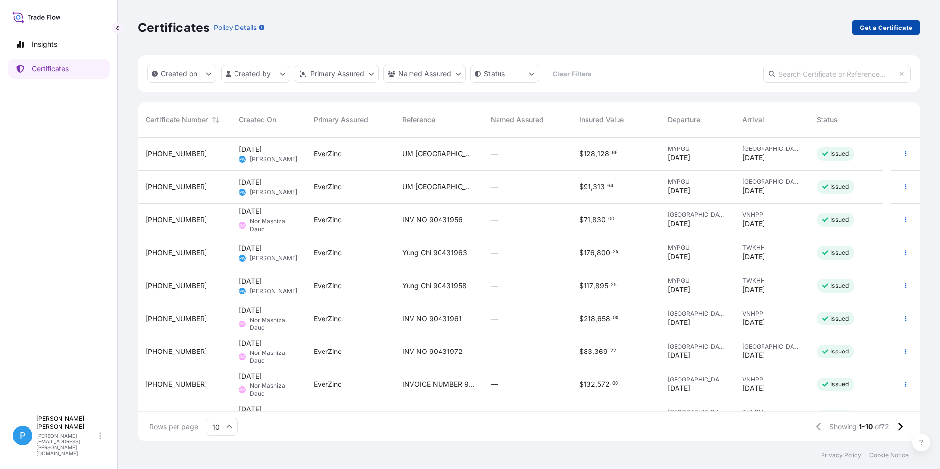
click at [878, 25] on p "Get a Certificate" at bounding box center [886, 28] width 53 height 10
select select "Barge"
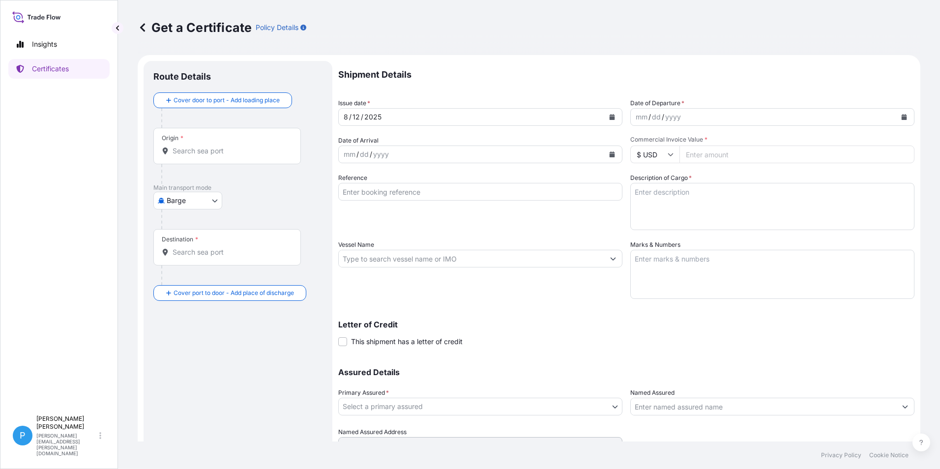
click at [194, 198] on body "Insights Certificates P Perline Wong [EMAIL_ADDRESS][PERSON_NAME][DOMAIN_NAME] …" at bounding box center [470, 234] width 940 height 469
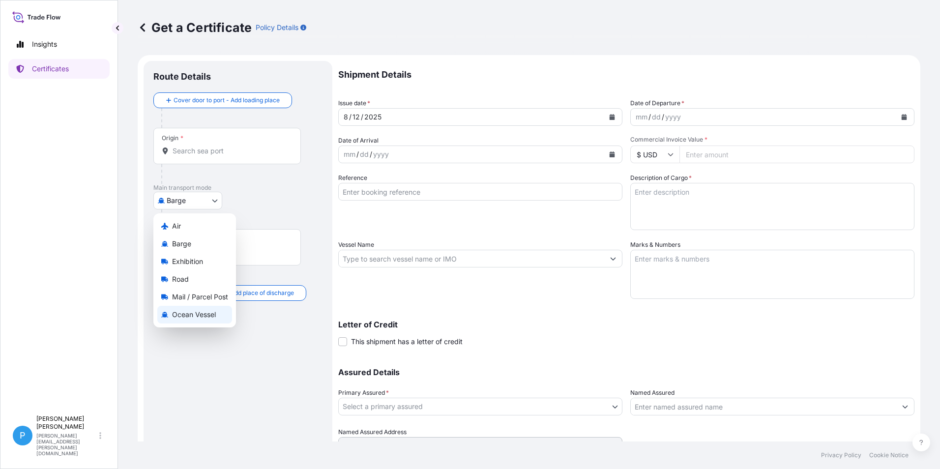
click at [184, 313] on span "Ocean Vessel" at bounding box center [194, 315] width 44 height 10
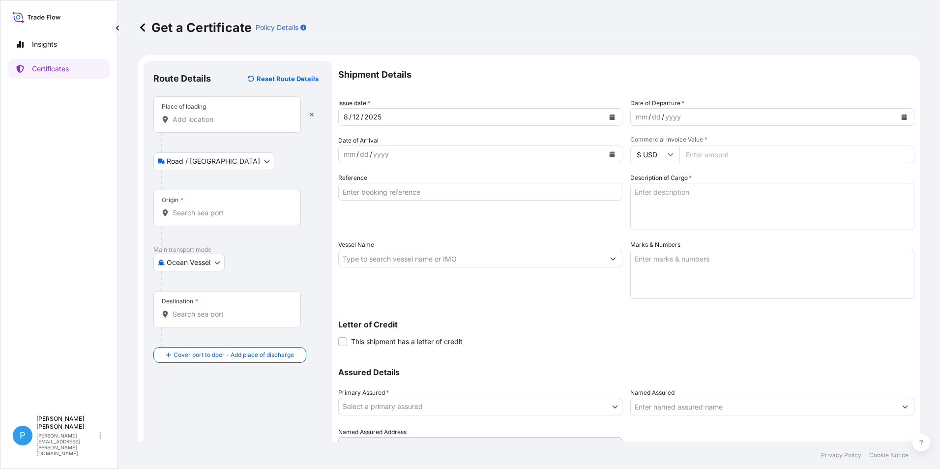
click at [195, 125] on div "Place of loading" at bounding box center [226, 114] width 147 height 36
click at [195, 124] on input "Place of loading" at bounding box center [231, 120] width 116 height 10
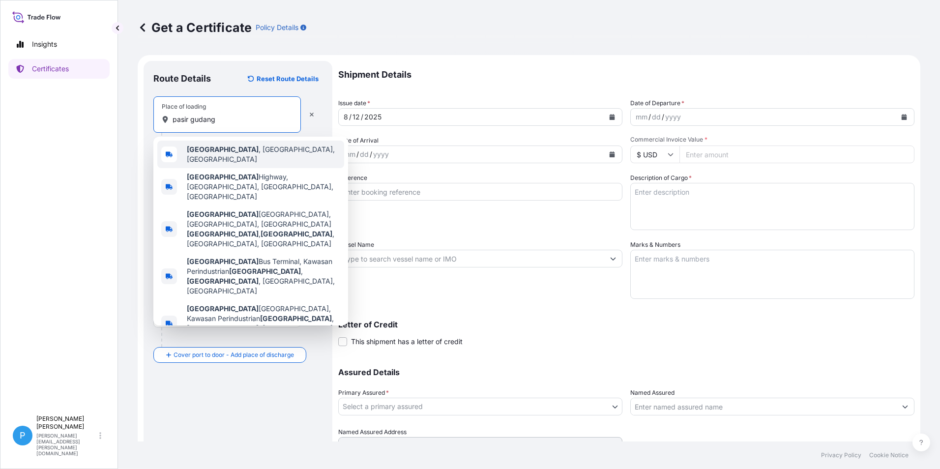
click at [204, 150] on b "[GEOGRAPHIC_DATA]" at bounding box center [223, 149] width 72 height 8
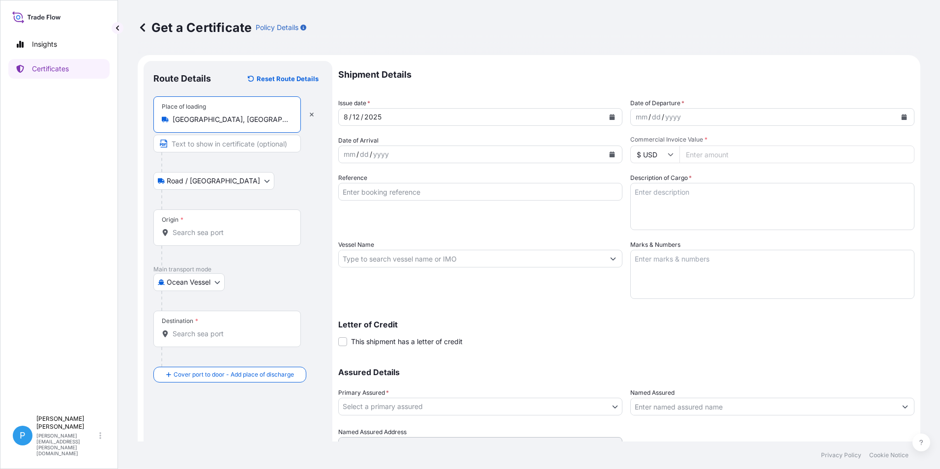
type input "[GEOGRAPHIC_DATA], [GEOGRAPHIC_DATA], [GEOGRAPHIC_DATA]"
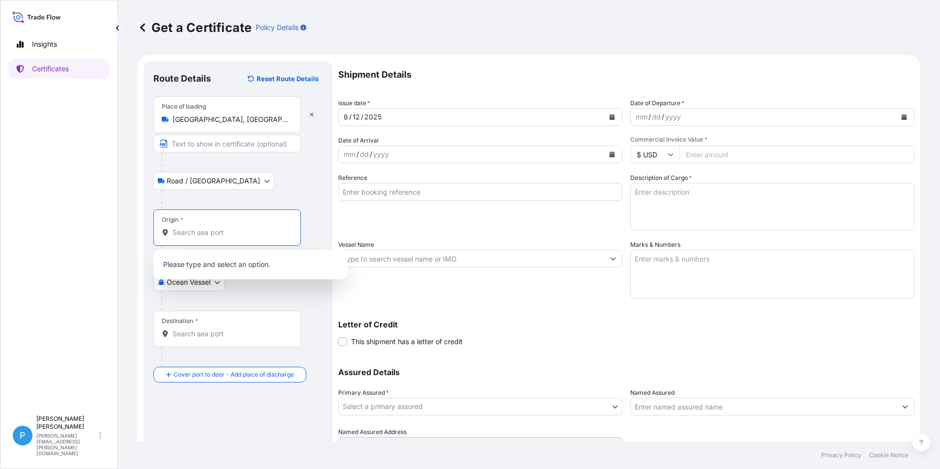
click at [193, 231] on input "Origin *" at bounding box center [231, 233] width 116 height 10
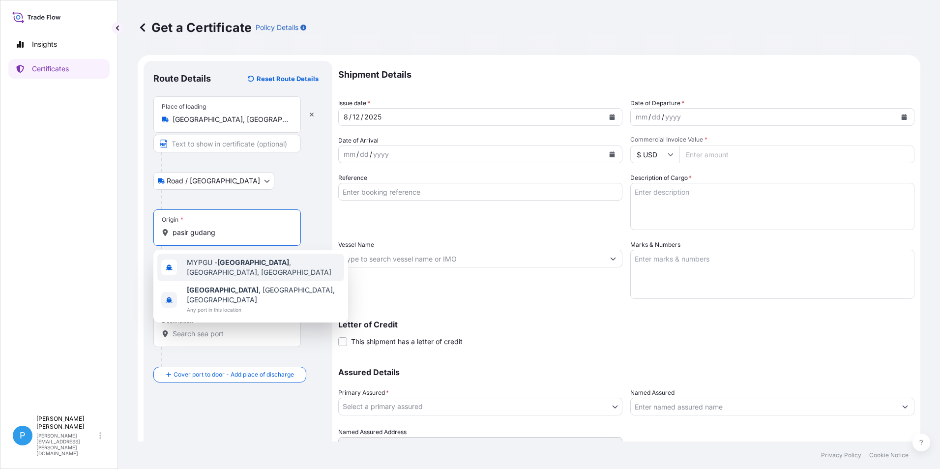
click at [222, 269] on span "MYPGU - [GEOGRAPHIC_DATA] , [GEOGRAPHIC_DATA], [GEOGRAPHIC_DATA]" at bounding box center [263, 268] width 153 height 20
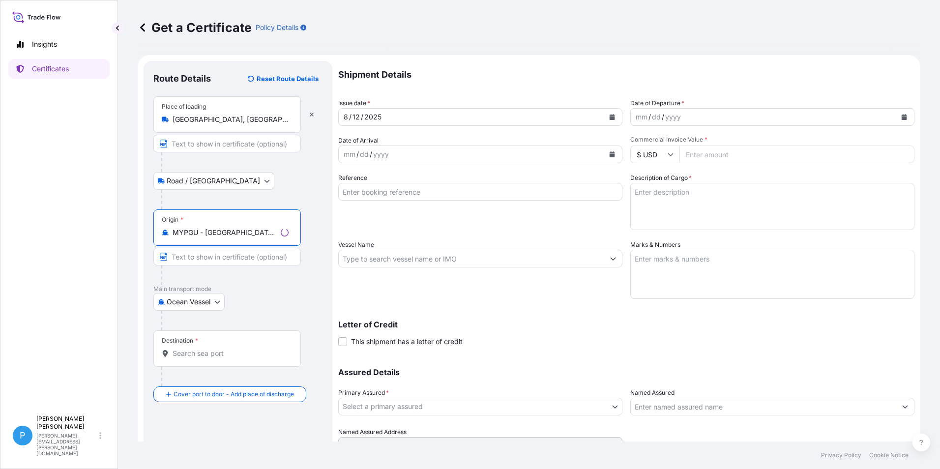
type input "MYPGU - [GEOGRAPHIC_DATA], [GEOGRAPHIC_DATA], [GEOGRAPHIC_DATA]"
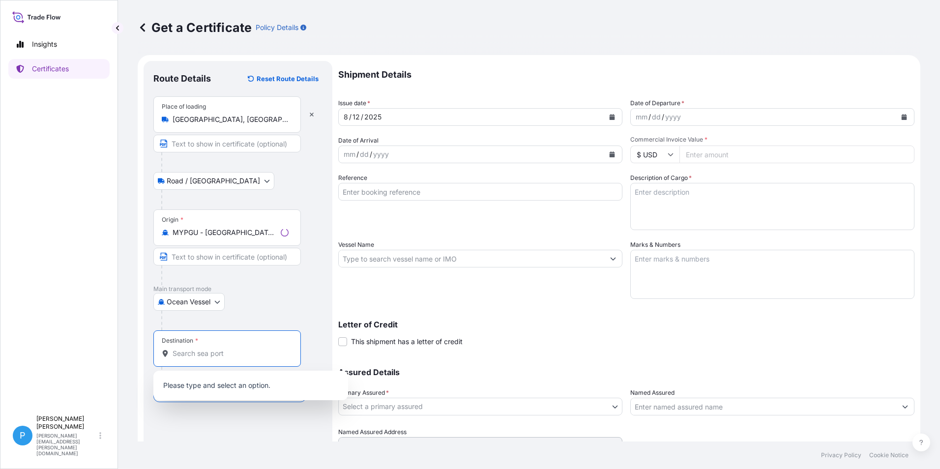
click at [188, 356] on input "Destination *" at bounding box center [231, 354] width 116 height 10
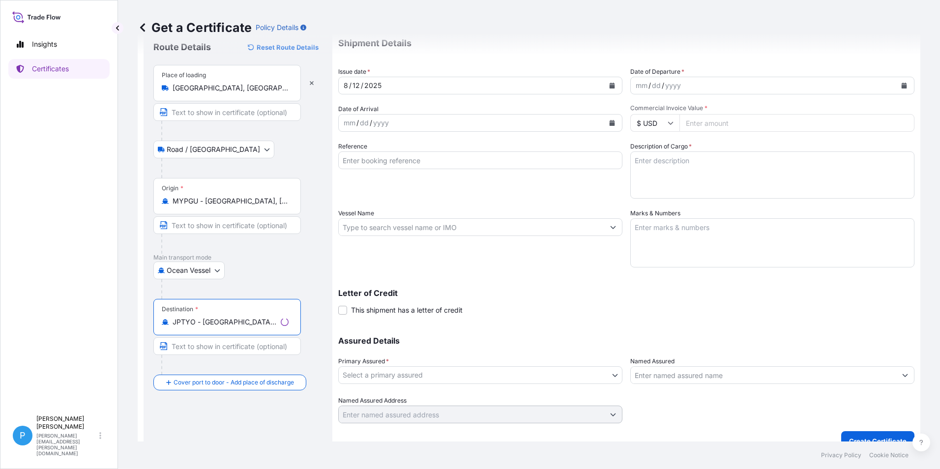
scroll to position [47, 0]
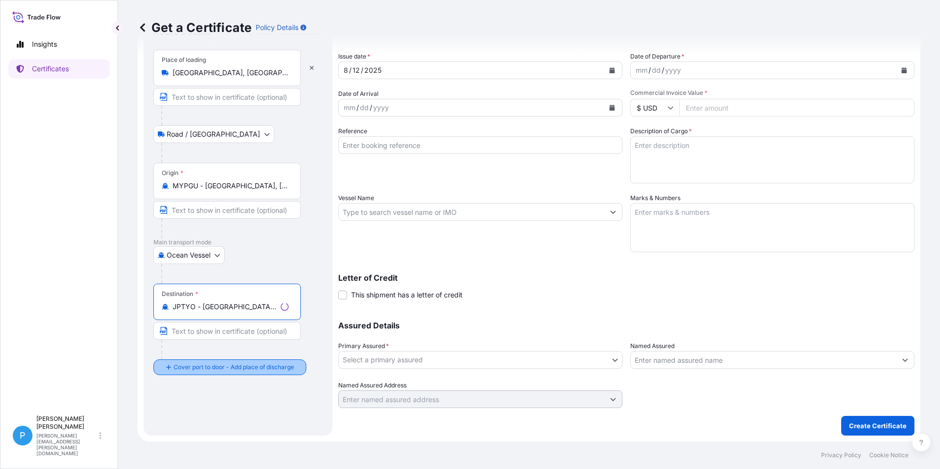
type input "JPTYO - [GEOGRAPHIC_DATA], [GEOGRAPHIC_DATA]"
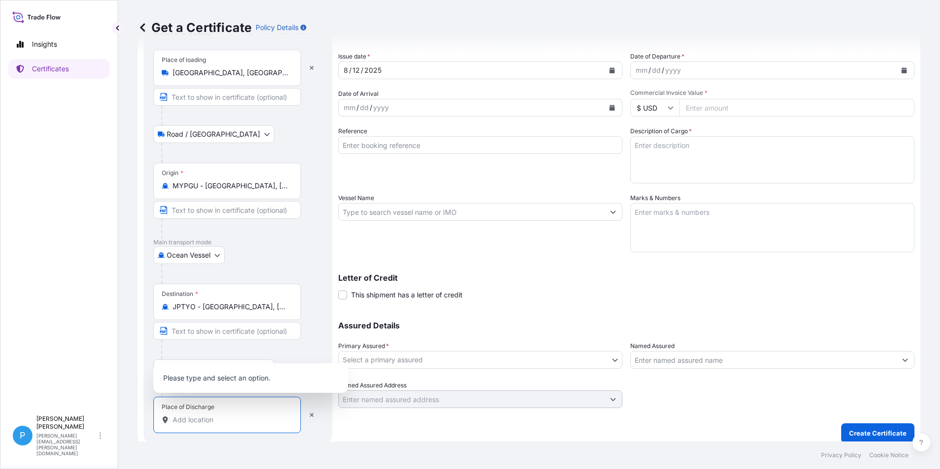
click at [193, 422] on input "Place of Discharge" at bounding box center [231, 420] width 116 height 10
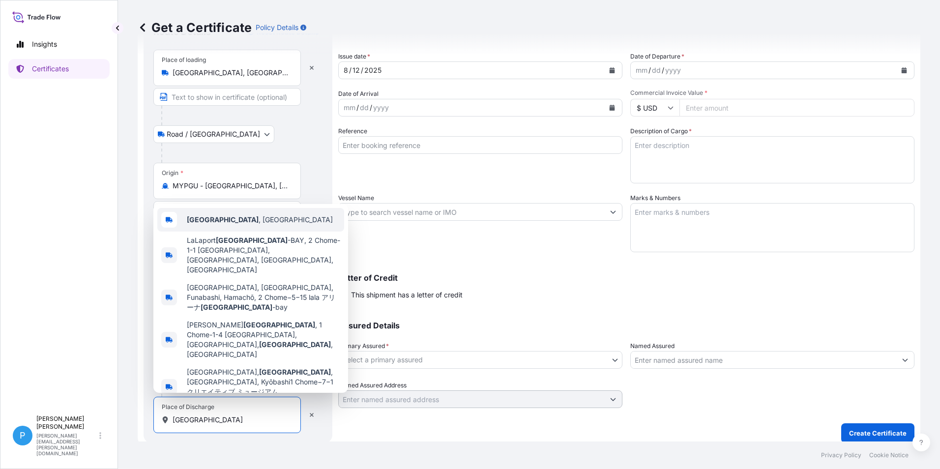
click at [214, 225] on span "[GEOGRAPHIC_DATA] , [GEOGRAPHIC_DATA]" at bounding box center [260, 220] width 146 height 10
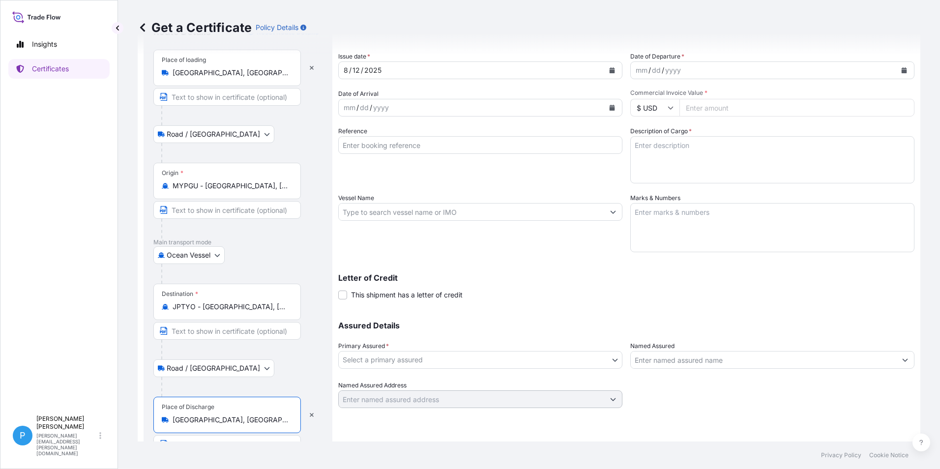
type input "[GEOGRAPHIC_DATA], [GEOGRAPHIC_DATA]"
click at [611, 102] on button "Calendar" at bounding box center [612, 108] width 16 height 16
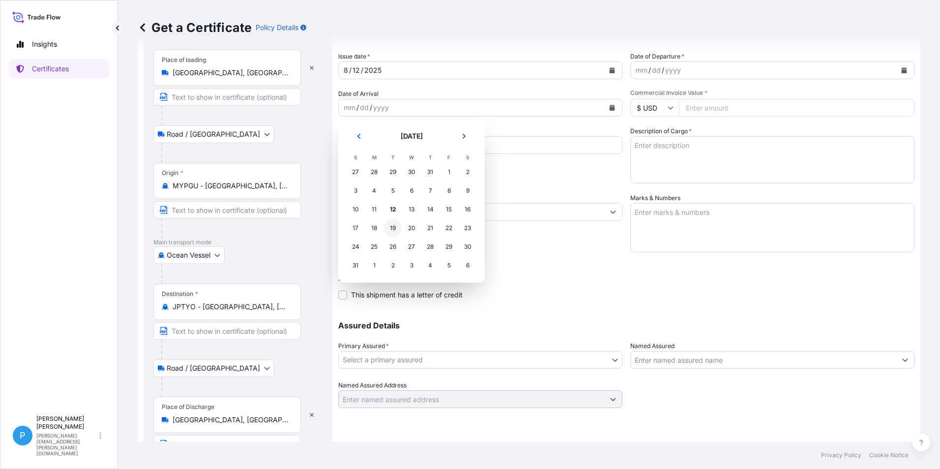
click at [398, 230] on div "19" at bounding box center [393, 228] width 18 height 18
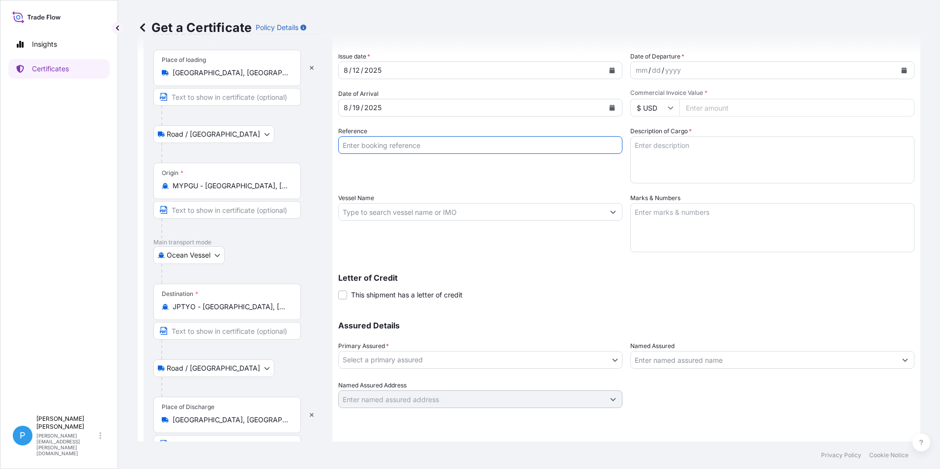
click at [363, 144] on input "Reference" at bounding box center [480, 145] width 284 height 18
type input "UM [GEOGRAPHIC_DATA] K-90432134"
click at [373, 213] on input "Vessel Name" at bounding box center [471, 212] width 265 height 18
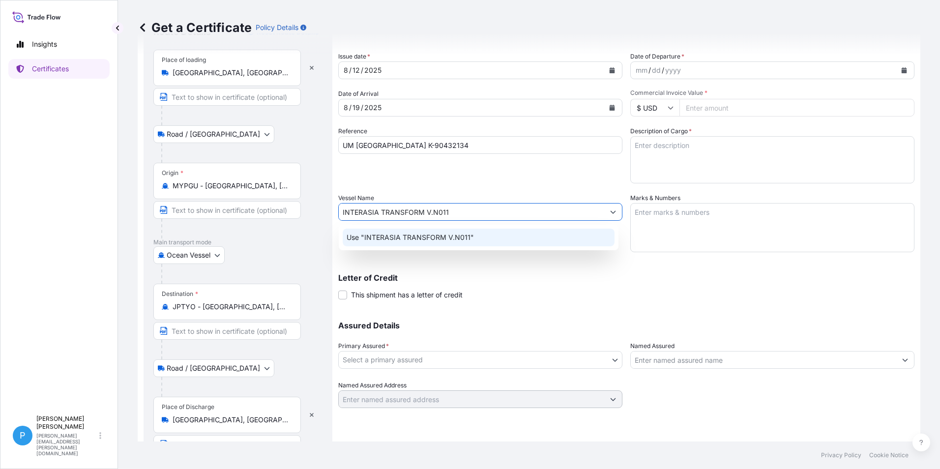
click at [419, 238] on p "Use "INTERASIA TRANSFORM V.N011"" at bounding box center [410, 238] width 127 height 10
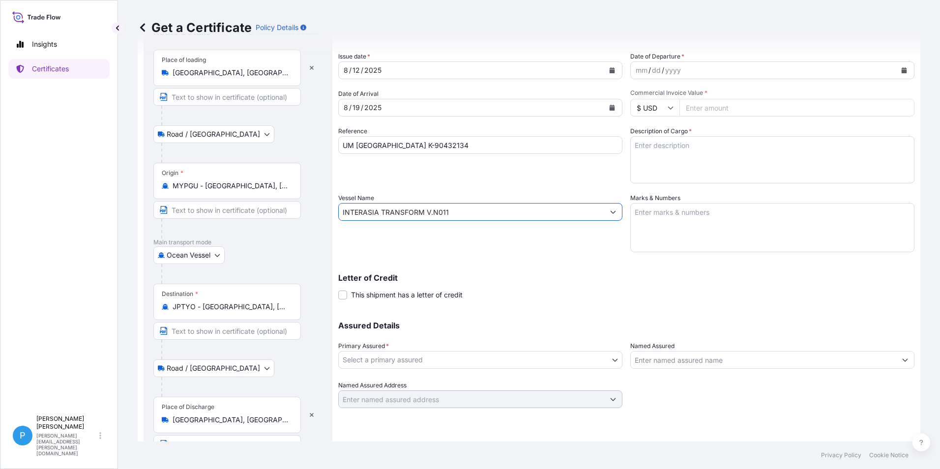
type input "INTERASIA TRANSFORM V.N011"
click at [902, 70] on icon "Calendar" at bounding box center [904, 70] width 5 height 6
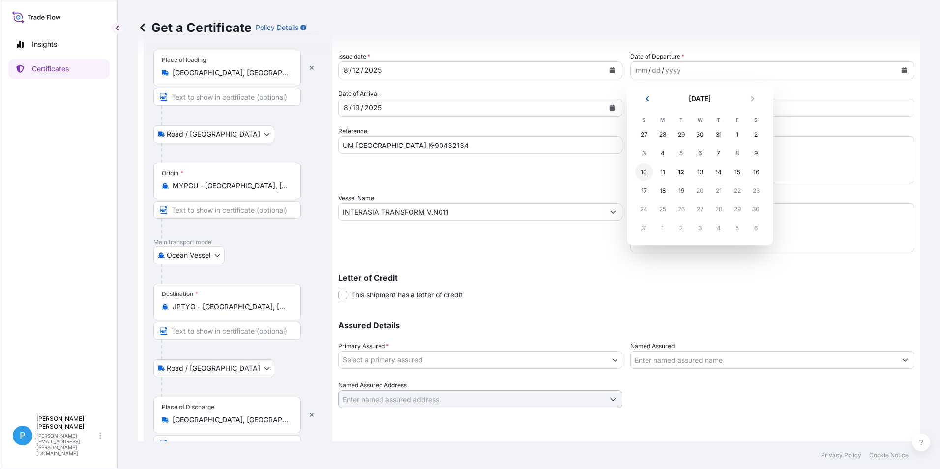
click at [647, 173] on div "10" at bounding box center [644, 172] width 18 height 18
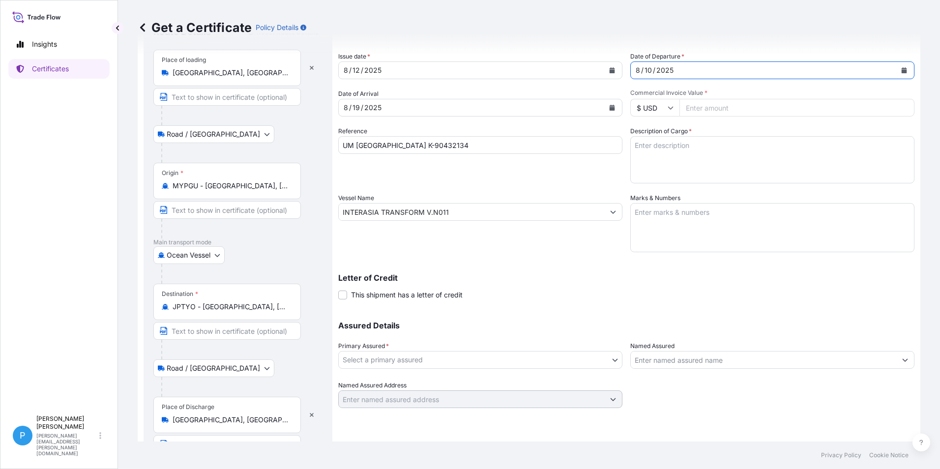
click at [701, 104] on input "Commercial Invoice Value *" at bounding box center [796, 108] width 235 height 18
type input "70788.90"
click at [659, 230] on textarea "Marks & Numbers" at bounding box center [772, 227] width 284 height 49
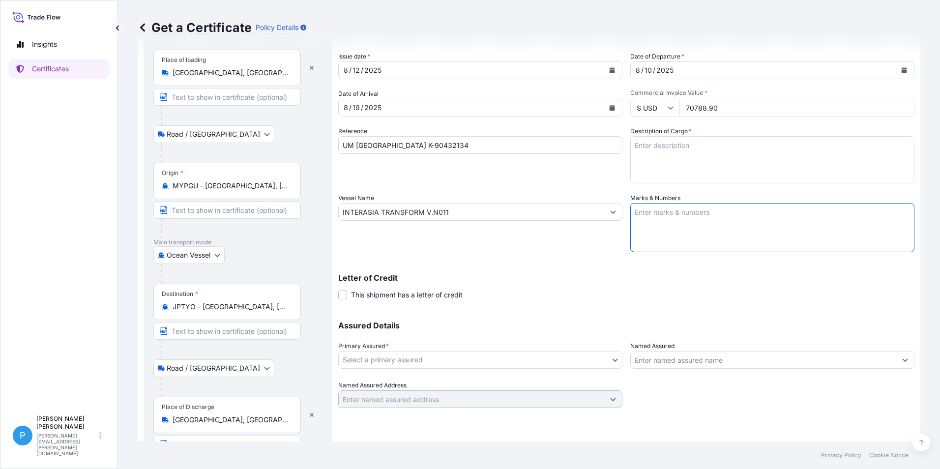
paste textarea "UMICORE JAPAN KK"
paste textarea "PO/NO .: K-[DATE] [GEOGRAPHIC_DATA]"
type textarea "UMICORE JAPAN KK PO/NO .: K-[DATE] [GEOGRAPHIC_DATA]"
click at [659, 159] on textarea "Description of Cargo *" at bounding box center [772, 159] width 284 height 47
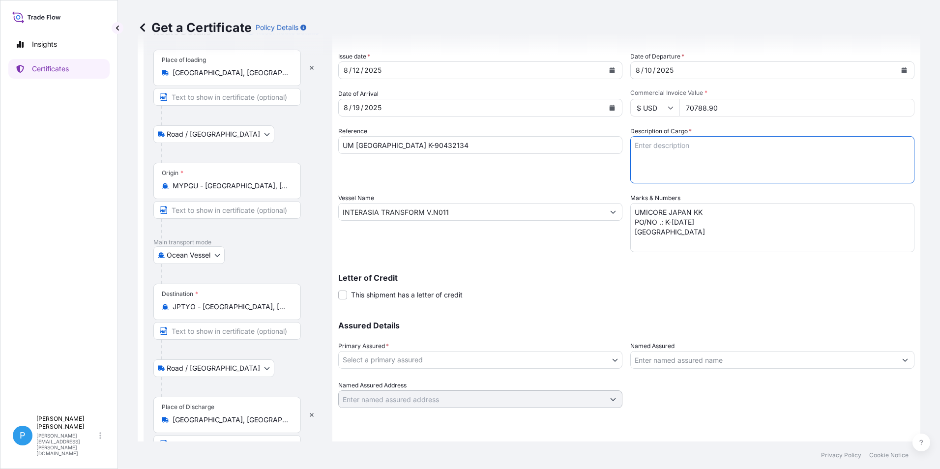
paste textarea "ZINC METAL PIGMENT ZPS 35 BAGS X 600 KG 9 PALLETS GROSS WEIGHT : 21,357.50 KGS …"
type textarea "ZINC METAL PIGMENT ZPS 35 BAGS X 600 KG 9 PALLETS GROSS WEIGHT : 21,357.50 KGS …"
click at [374, 356] on body "Insights Certificates P Perline Wong [EMAIL_ADDRESS][PERSON_NAME][DOMAIN_NAME] …" at bounding box center [470, 234] width 940 height 469
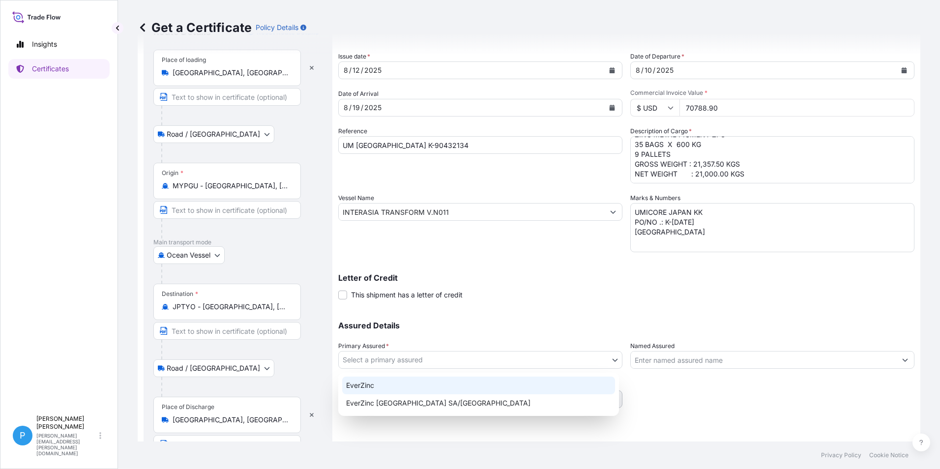
click at [380, 384] on div "EverZinc" at bounding box center [478, 386] width 273 height 18
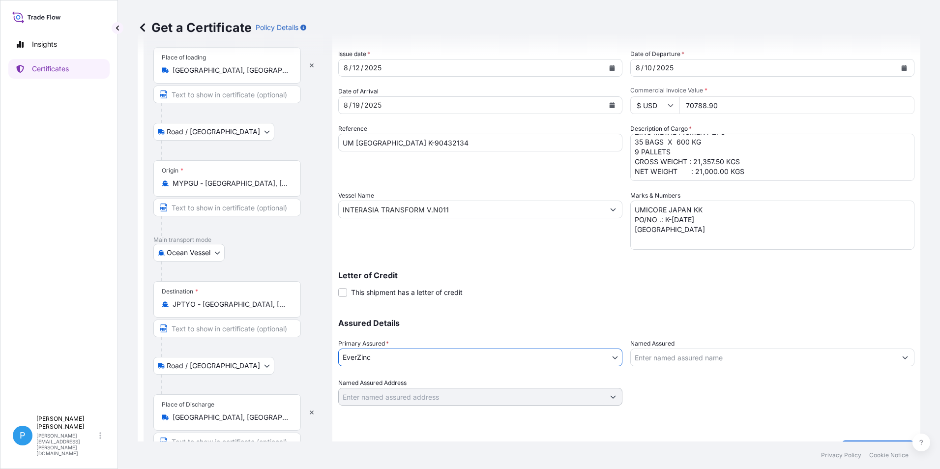
scroll to position [74, 0]
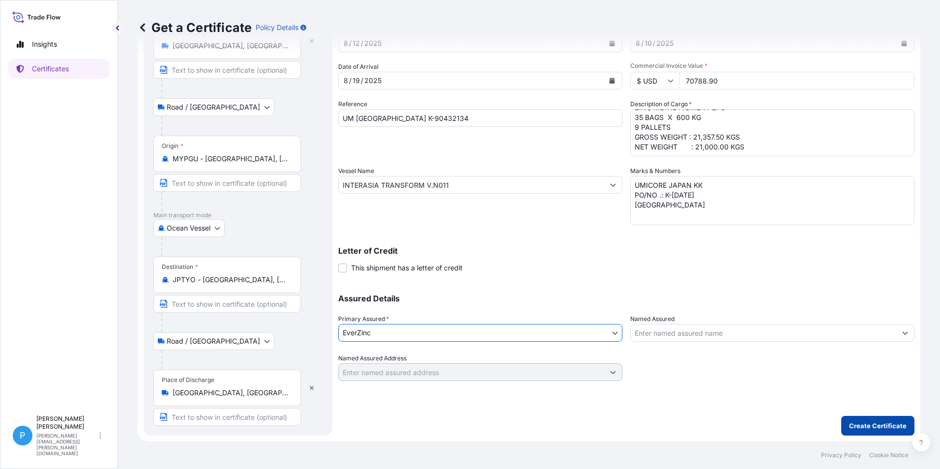
click at [880, 428] on p "Create Certificate" at bounding box center [878, 426] width 58 height 10
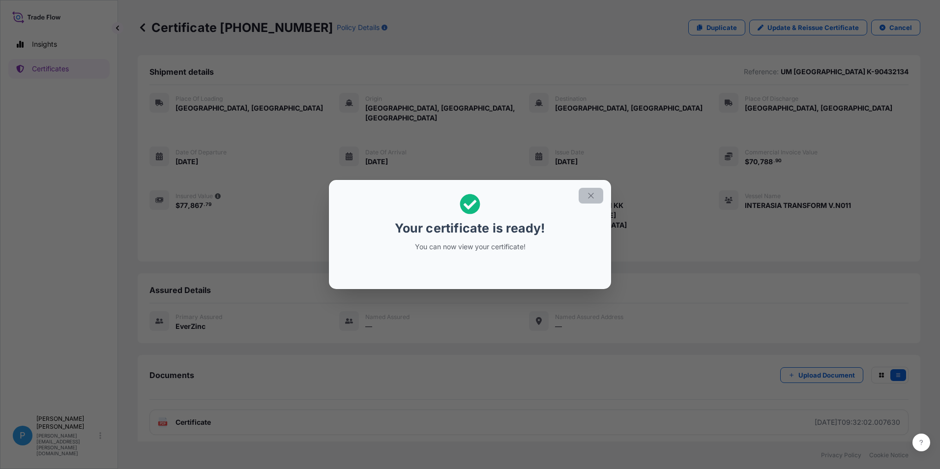
click at [591, 191] on icon "button" at bounding box center [590, 195] width 9 height 9
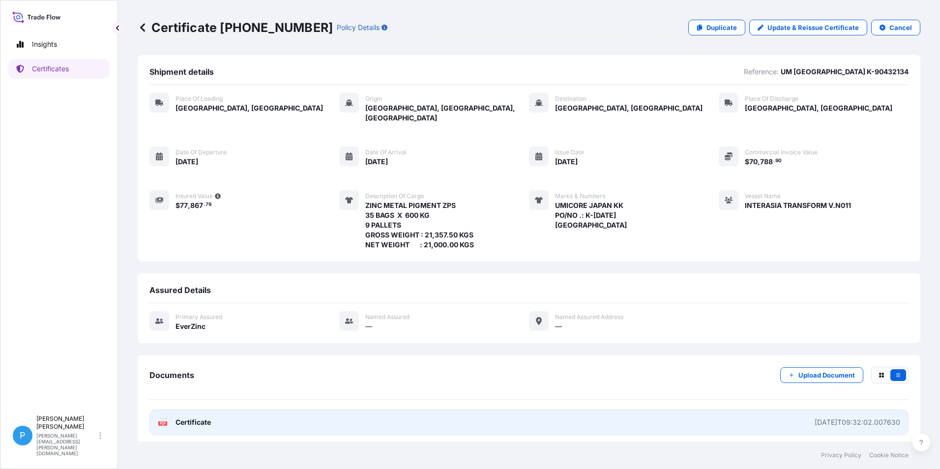
click at [177, 417] on span "Certificate" at bounding box center [192, 422] width 35 height 10
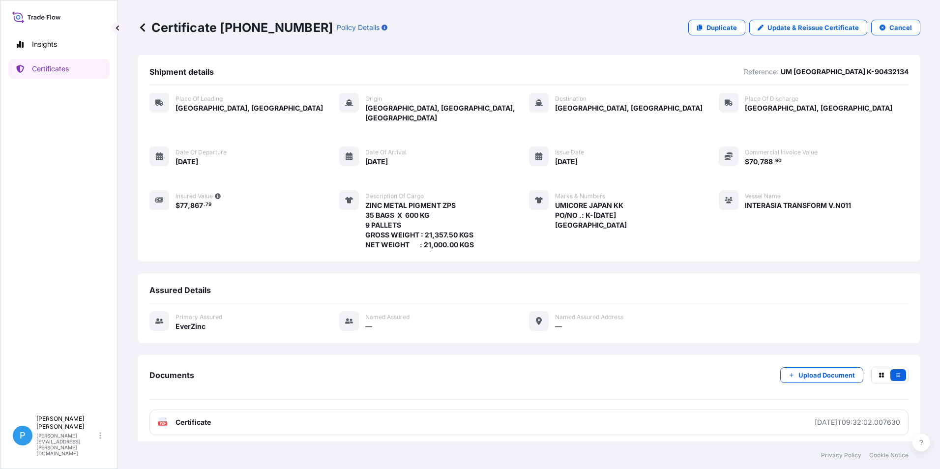
click at [147, 29] on icon at bounding box center [143, 28] width 10 height 10
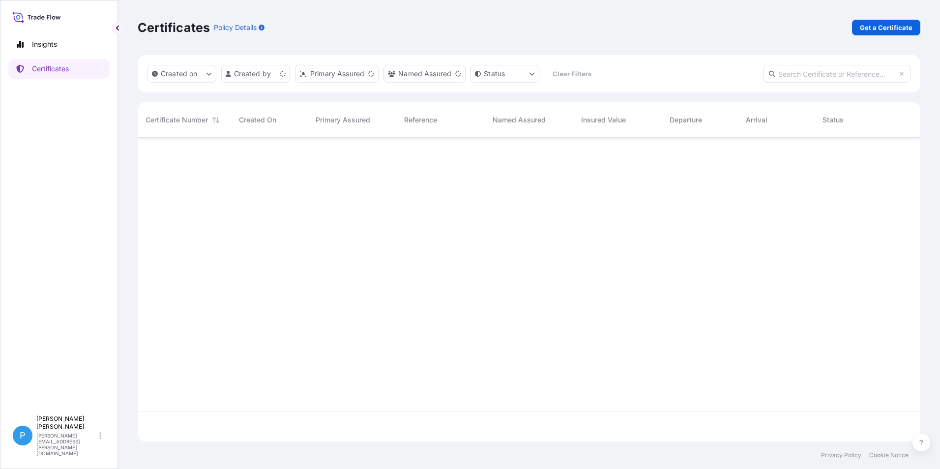
scroll to position [302, 775]
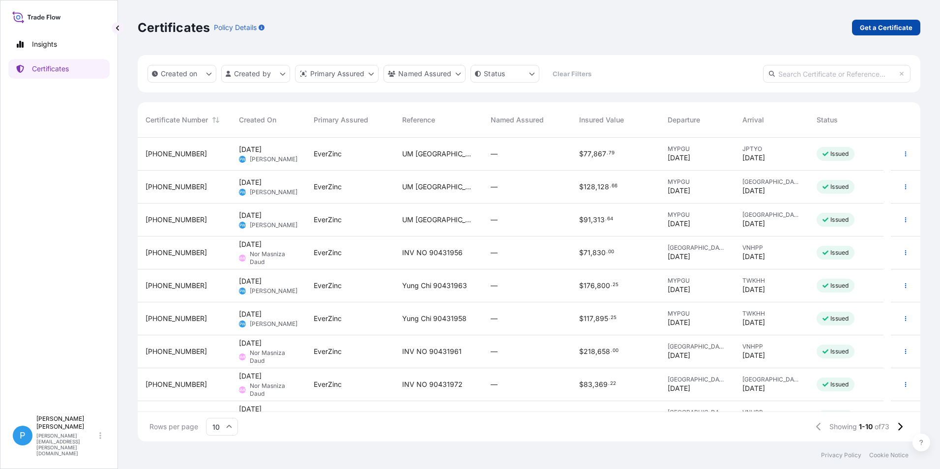
click at [889, 29] on p "Get a Certificate" at bounding box center [886, 28] width 53 height 10
select select "Barge"
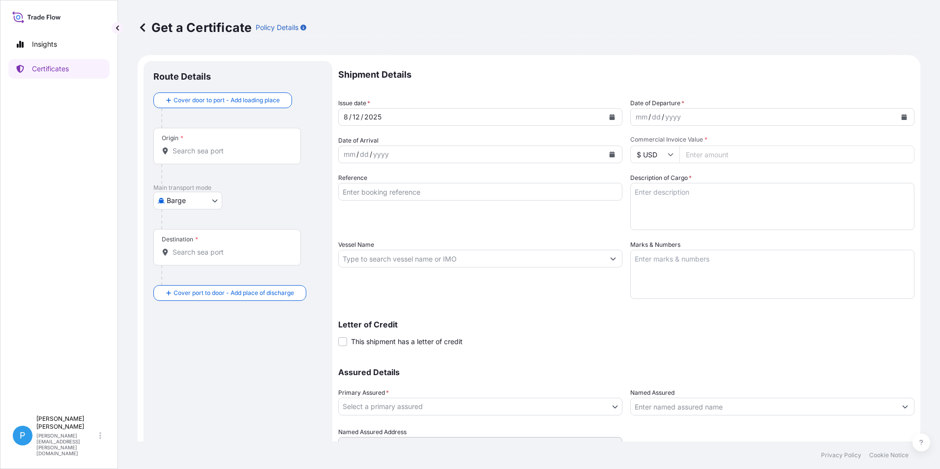
click at [212, 202] on body "Insights Certificates P Perline Wong [EMAIL_ADDRESS][PERSON_NAME][DOMAIN_NAME] …" at bounding box center [470, 234] width 940 height 469
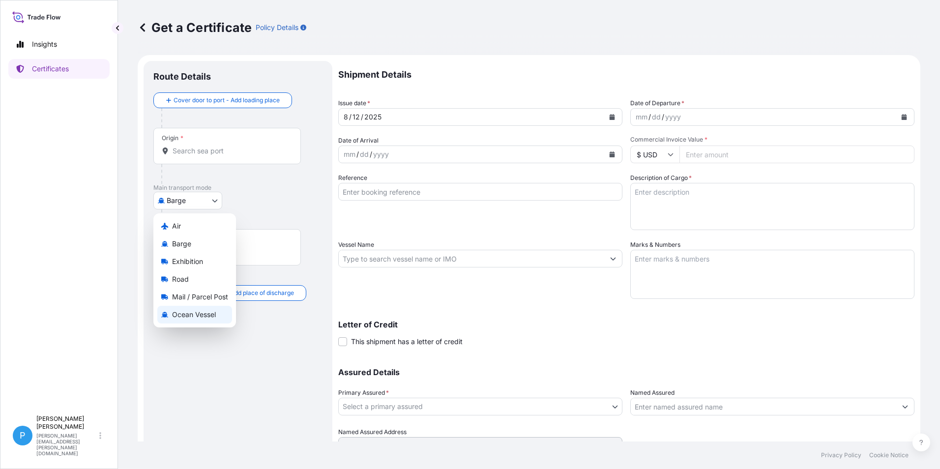
click at [182, 314] on span "Ocean Vessel" at bounding box center [194, 315] width 44 height 10
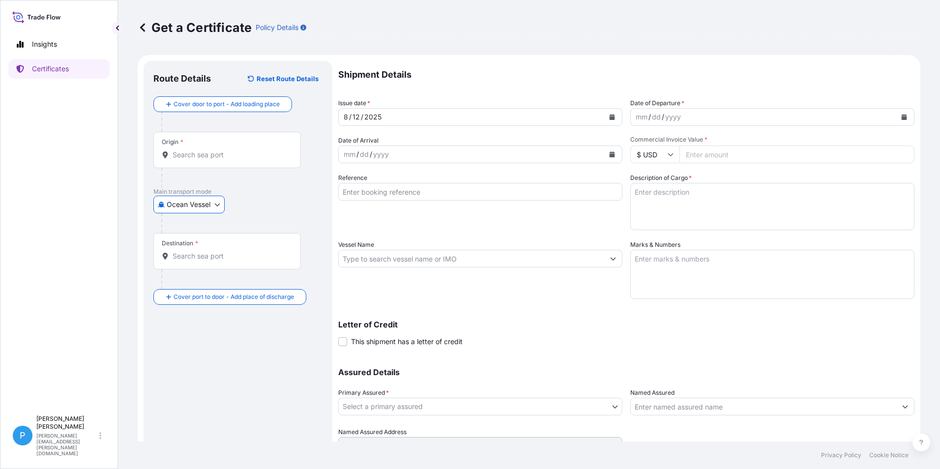
click at [207, 148] on div "Origin *" at bounding box center [226, 150] width 147 height 36
click at [207, 150] on input "Origin *" at bounding box center [231, 155] width 116 height 10
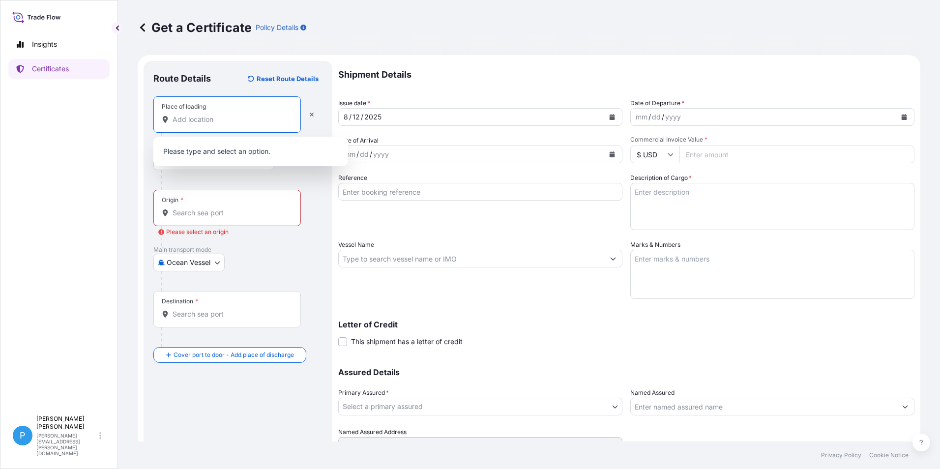
click at [195, 121] on input "Place of loading" at bounding box center [231, 120] width 116 height 10
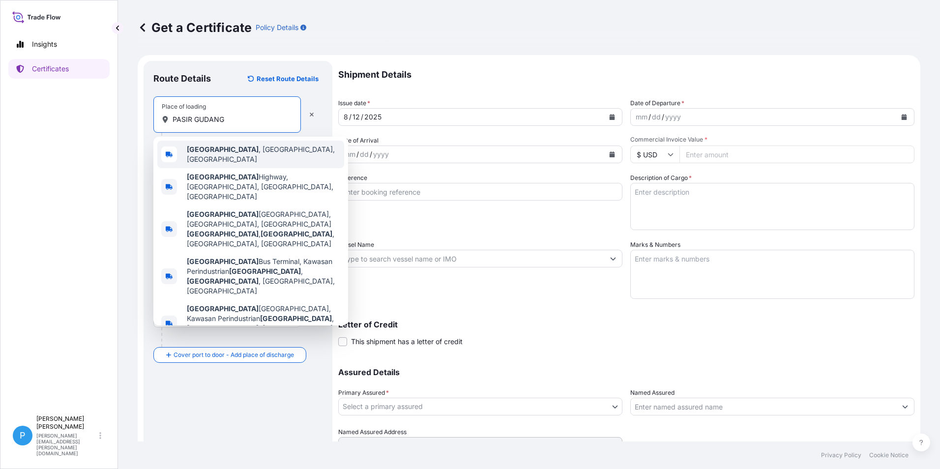
click at [229, 160] on div "[GEOGRAPHIC_DATA] , [GEOGRAPHIC_DATA], [GEOGRAPHIC_DATA]" at bounding box center [250, 155] width 187 height 28
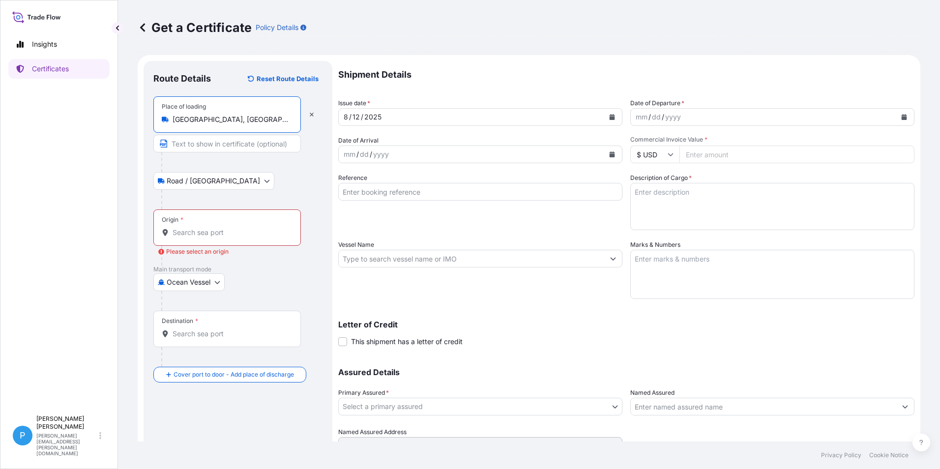
type input "[GEOGRAPHIC_DATA], [GEOGRAPHIC_DATA], [GEOGRAPHIC_DATA]"
click at [190, 182] on body "5 options available. Insights Certificates P Perline Wong [EMAIL_ADDRESS][PERSO…" at bounding box center [470, 234] width 940 height 469
click at [194, 230] on input "Origin * Please select an origin" at bounding box center [231, 233] width 116 height 10
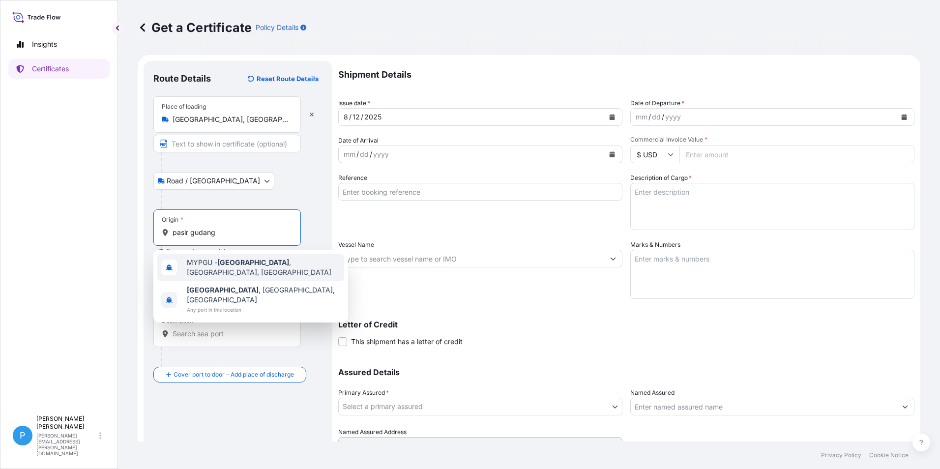
click at [207, 267] on span "MYPGU - [GEOGRAPHIC_DATA] , [GEOGRAPHIC_DATA], [GEOGRAPHIC_DATA]" at bounding box center [263, 268] width 153 height 20
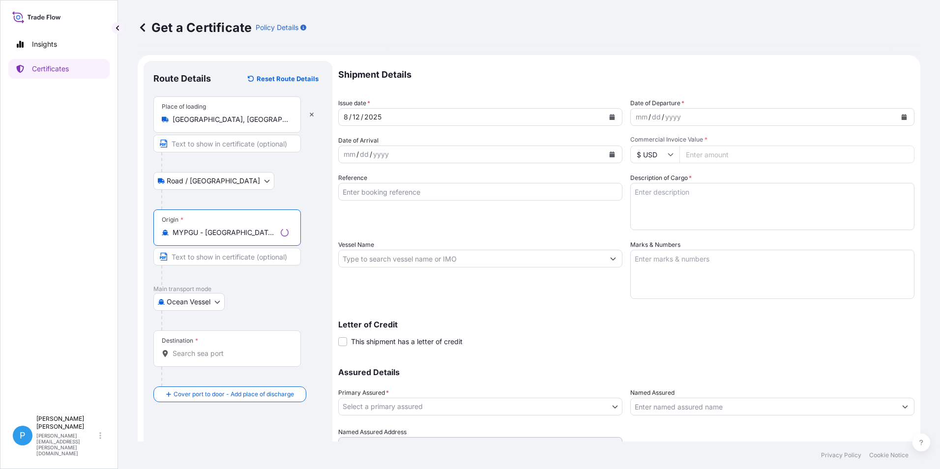
type input "MYPGU - [GEOGRAPHIC_DATA], [GEOGRAPHIC_DATA], [GEOGRAPHIC_DATA]"
click at [202, 353] on input "Destination *" at bounding box center [231, 354] width 116 height 10
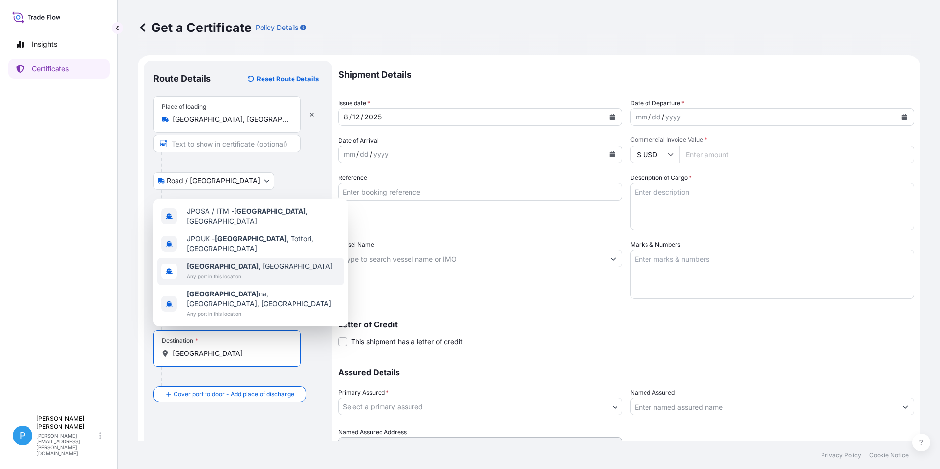
click at [219, 271] on span "[GEOGRAPHIC_DATA] , [GEOGRAPHIC_DATA]" at bounding box center [260, 267] width 146 height 10
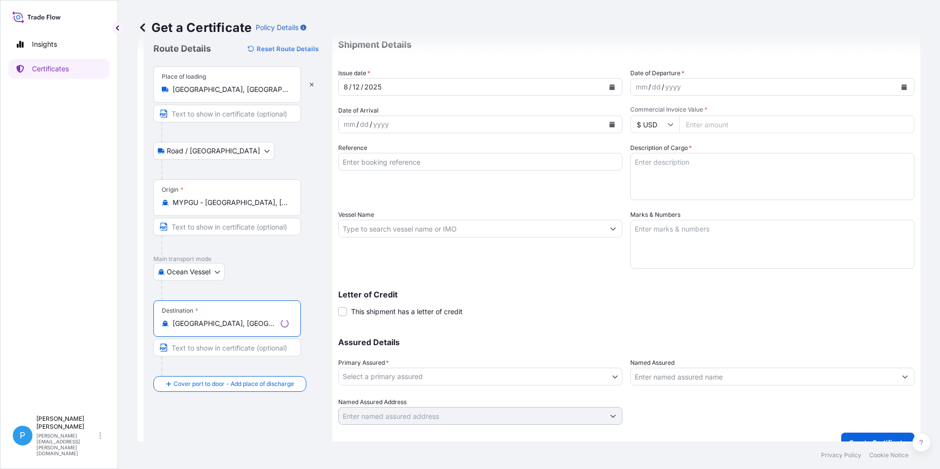
scroll to position [47, 0]
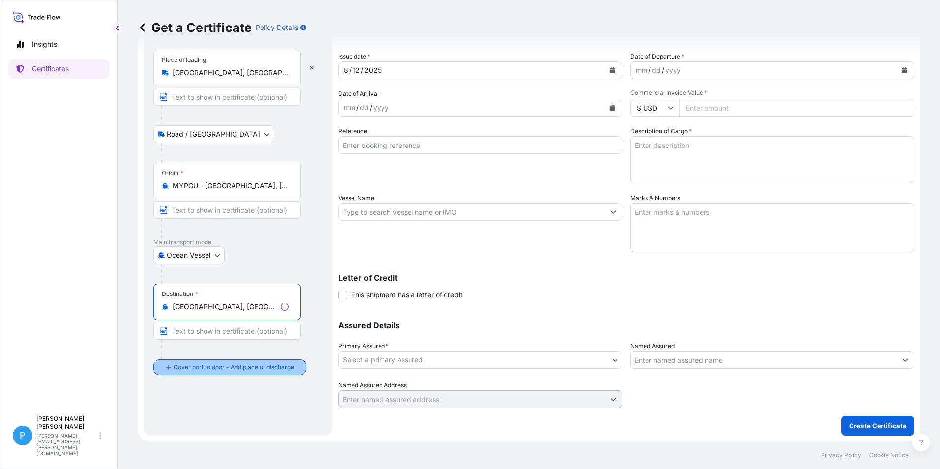
type input "[GEOGRAPHIC_DATA], [GEOGRAPHIC_DATA]"
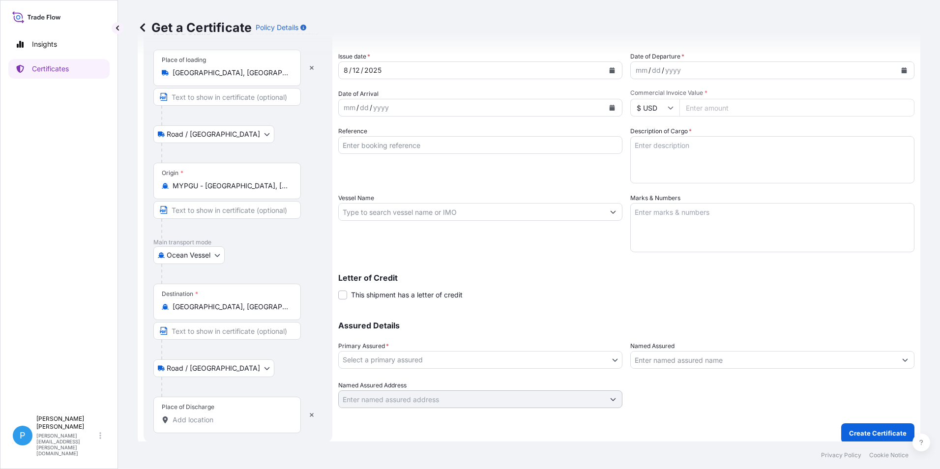
click at [190, 412] on div "Place of Discharge" at bounding box center [226, 415] width 147 height 36
click at [190, 415] on input "Place of Discharge" at bounding box center [231, 420] width 116 height 10
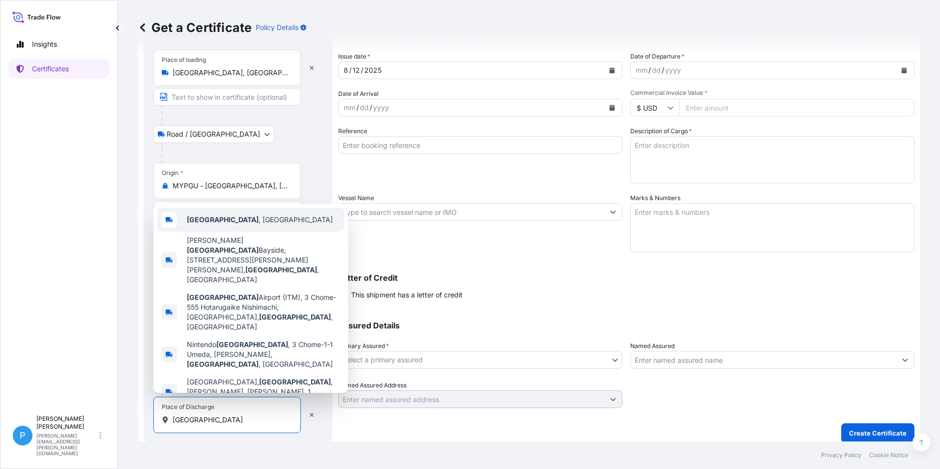
click at [225, 225] on span "[GEOGRAPHIC_DATA] , [GEOGRAPHIC_DATA]" at bounding box center [260, 220] width 146 height 10
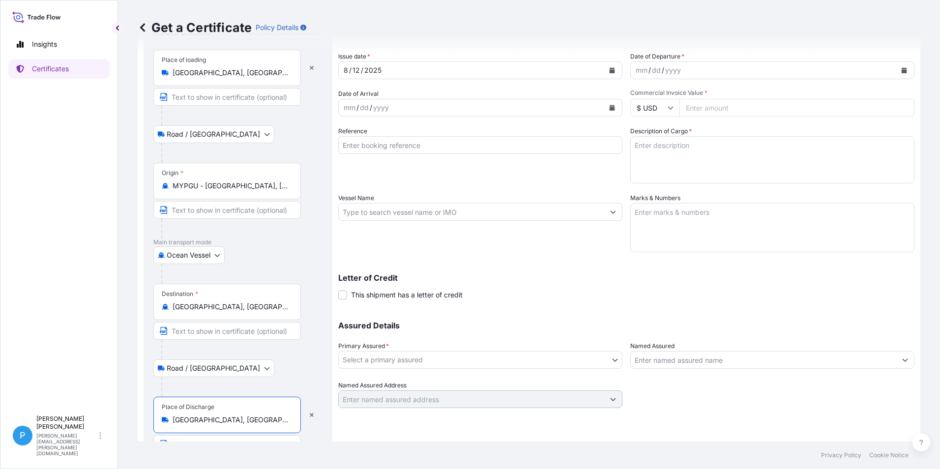
type input "[GEOGRAPHIC_DATA], [GEOGRAPHIC_DATA]"
click at [610, 106] on icon "Calendar" at bounding box center [612, 108] width 5 height 6
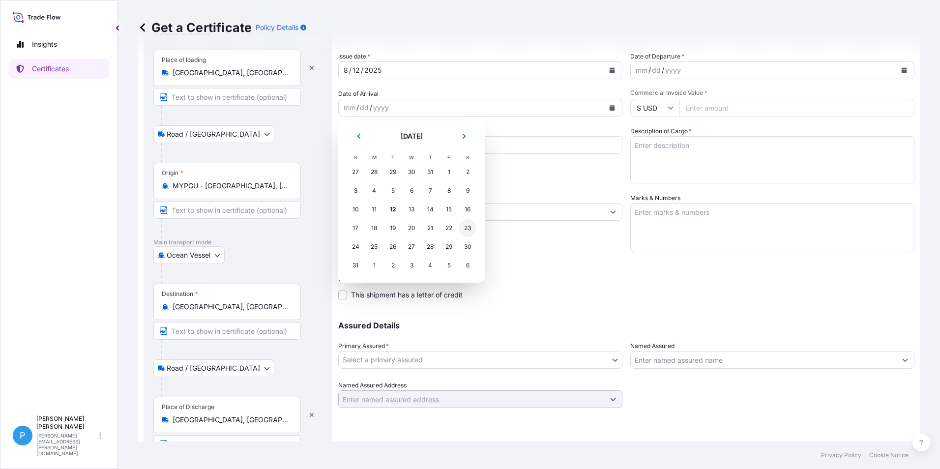
click at [464, 229] on div "23" at bounding box center [468, 228] width 18 height 18
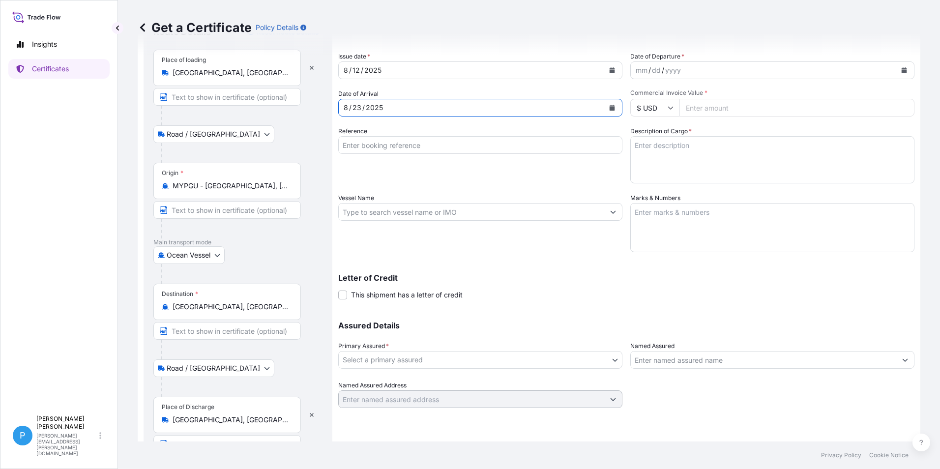
click at [375, 145] on input "Reference" at bounding box center [480, 145] width 284 height 18
type input "u"
type input "UM [GEOGRAPHIC_DATA] C-90432124"
click at [374, 213] on input "Vessel Name" at bounding box center [471, 212] width 265 height 18
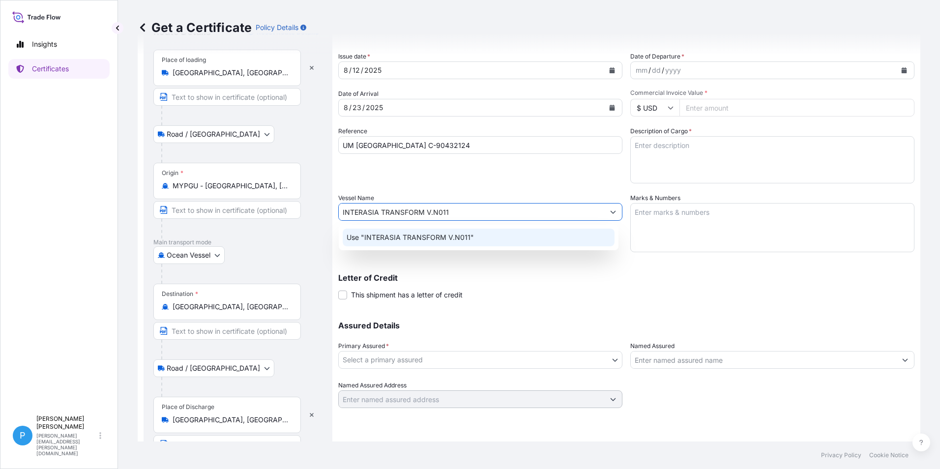
click at [452, 241] on p "Use "INTERASIA TRANSFORM V.N011"" at bounding box center [410, 238] width 127 height 10
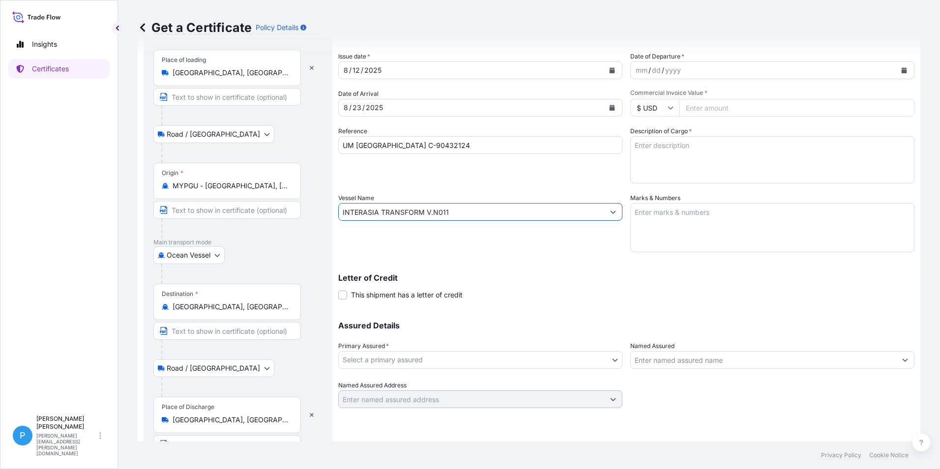
type input "INTERASIA TRANSFORM V.N011"
click at [902, 70] on icon "Calendar" at bounding box center [904, 70] width 5 height 6
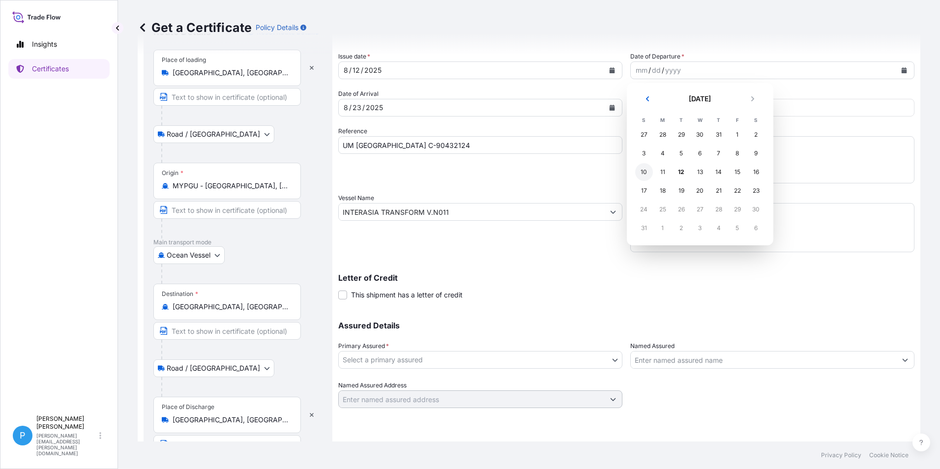
click at [645, 173] on div "10" at bounding box center [644, 172] width 18 height 18
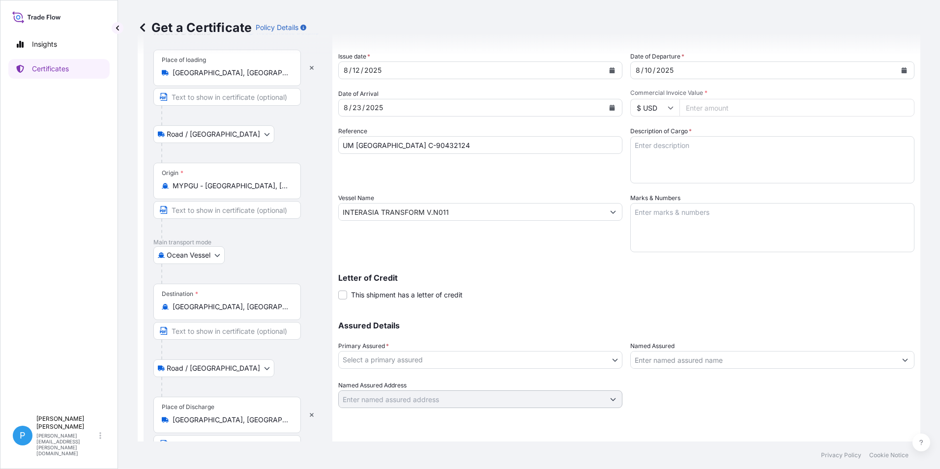
click at [709, 108] on input "Commercial Invoice Value *" at bounding box center [796, 108] width 235 height 18
type input "112862.96"
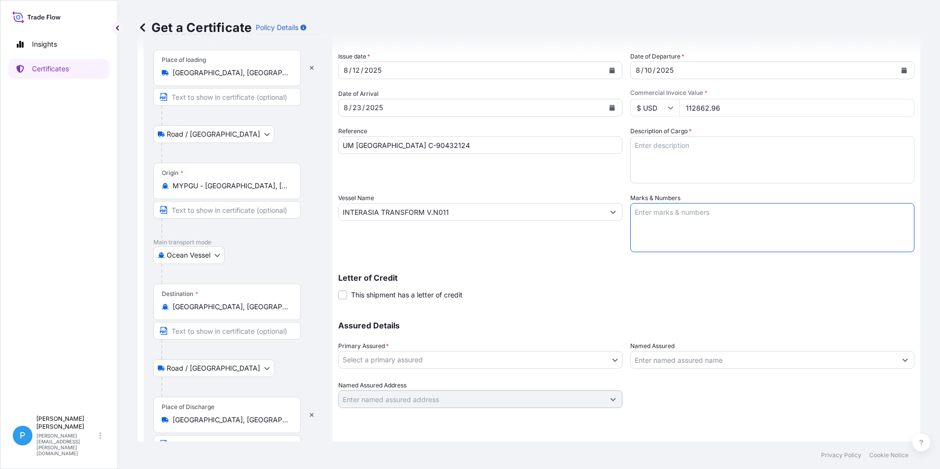
click at [672, 223] on textarea "Marks & Numbers" at bounding box center [772, 227] width 284 height 49
paste textarea "PO/NO .: C-[DATE] [GEOGRAPHIC_DATA]"
type textarea "PO/NO .: C-[DATE] [GEOGRAPHIC_DATA]"
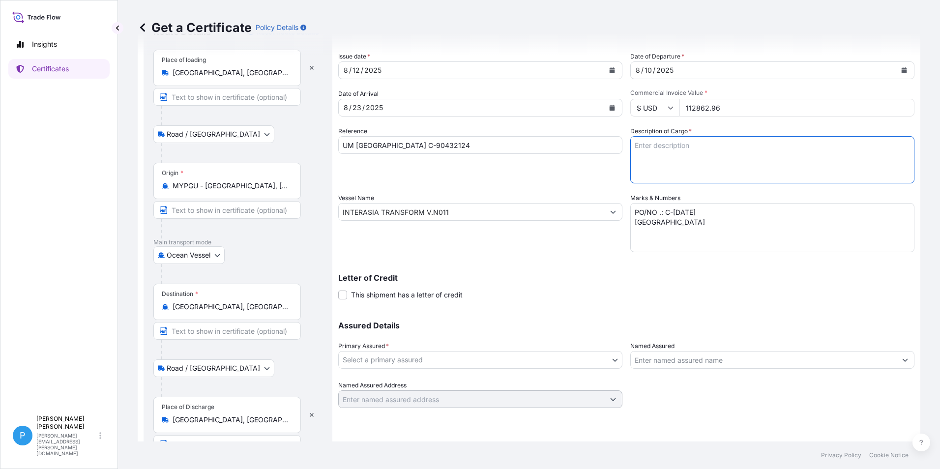
click at [672, 149] on textarea "Description of Cargo *" at bounding box center [772, 159] width 284 height 47
paste textarea "ZINC METAL PIGMENT SUPERFINE LARVIK SUPERFINE 25 86 BAGS IN DRUMS X 400 KG 32 P…"
type textarea "ZINC METAL PIGMENT SUPERFINE LARVIK SUPERFINE 25 86 BAGS IN DRUMS X 400 KG 32 P…"
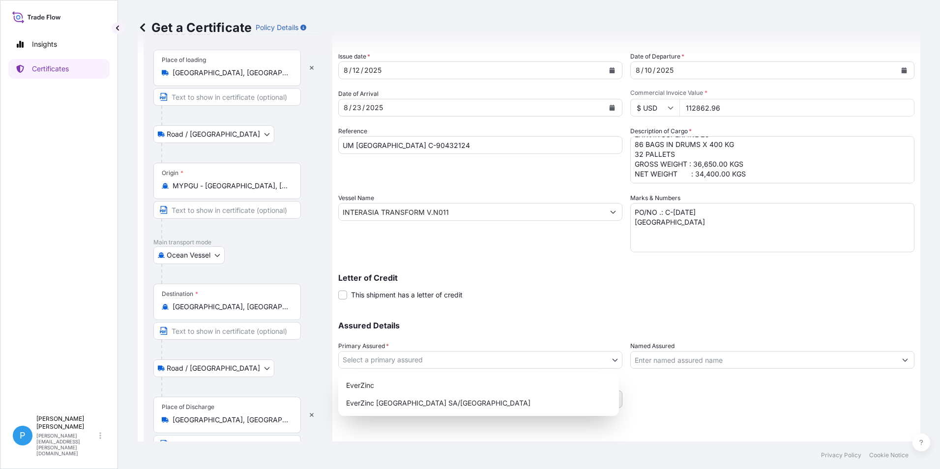
click at [389, 363] on body "Insights Certificates P Perline Wong [EMAIL_ADDRESS][PERSON_NAME][DOMAIN_NAME] …" at bounding box center [470, 234] width 940 height 469
click at [372, 380] on div "EverZinc" at bounding box center [478, 386] width 273 height 18
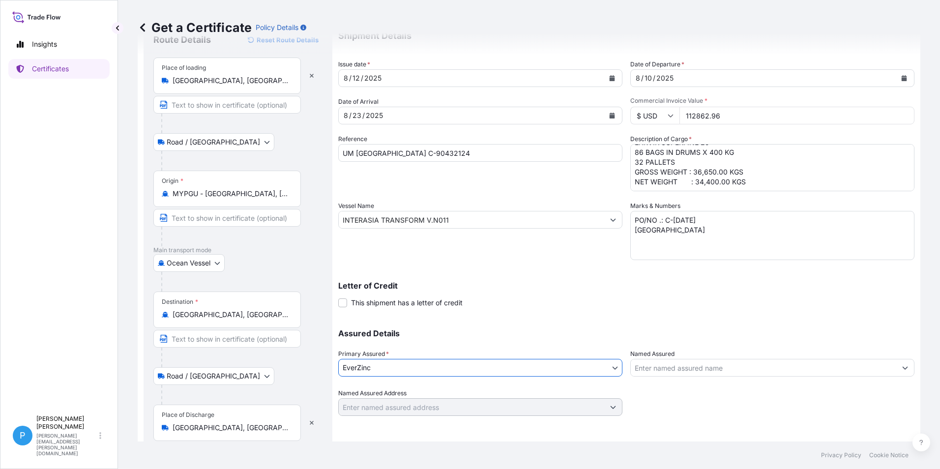
scroll to position [74, 0]
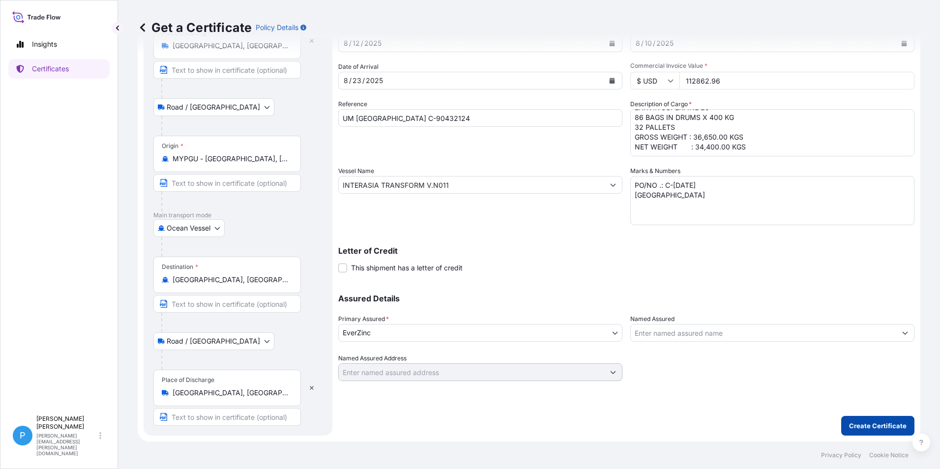
click at [858, 425] on p "Create Certificate" at bounding box center [878, 426] width 58 height 10
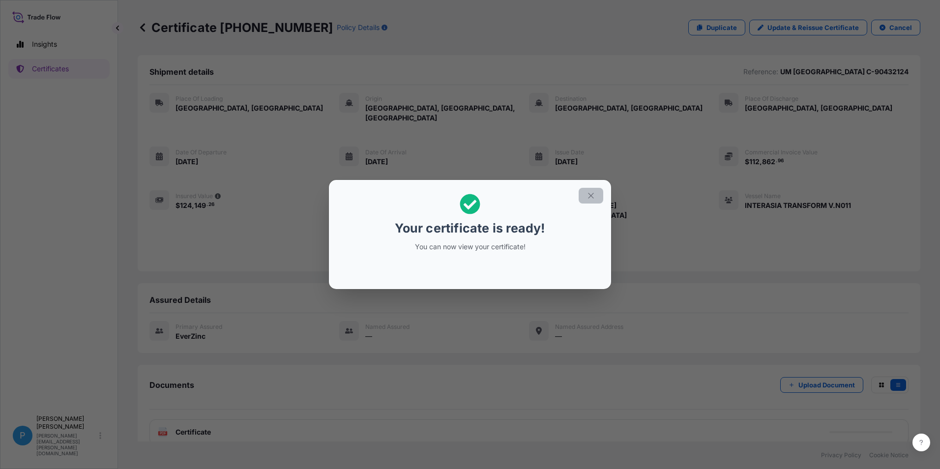
click at [591, 196] on icon "button" at bounding box center [590, 195] width 5 height 5
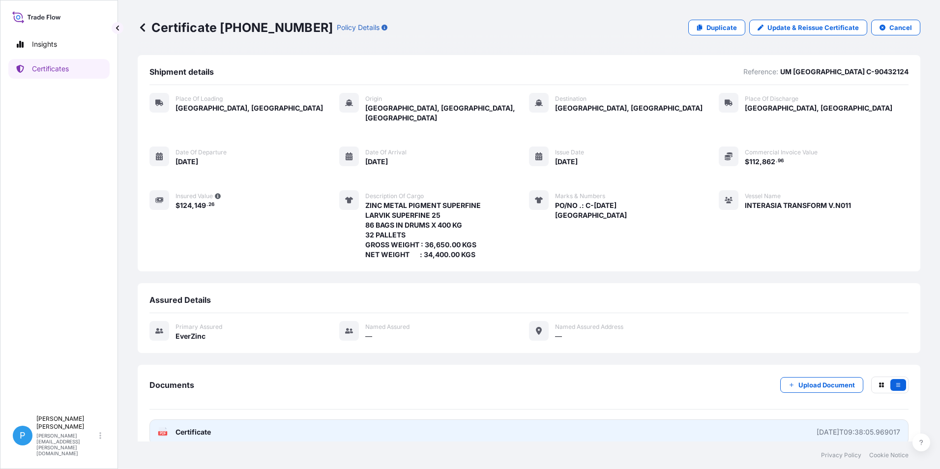
click at [201, 427] on span "Certificate" at bounding box center [192, 432] width 35 height 10
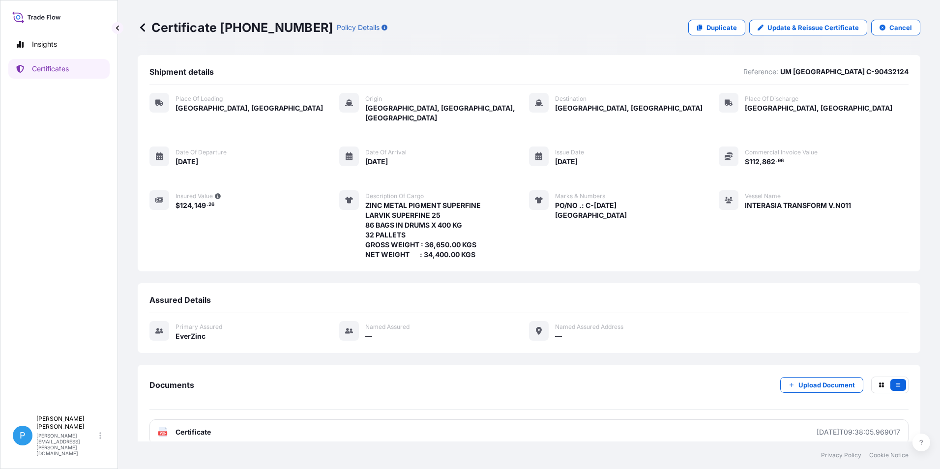
click at [141, 27] on icon at bounding box center [142, 27] width 5 height 8
